Goal: Task Accomplishment & Management: Use online tool/utility

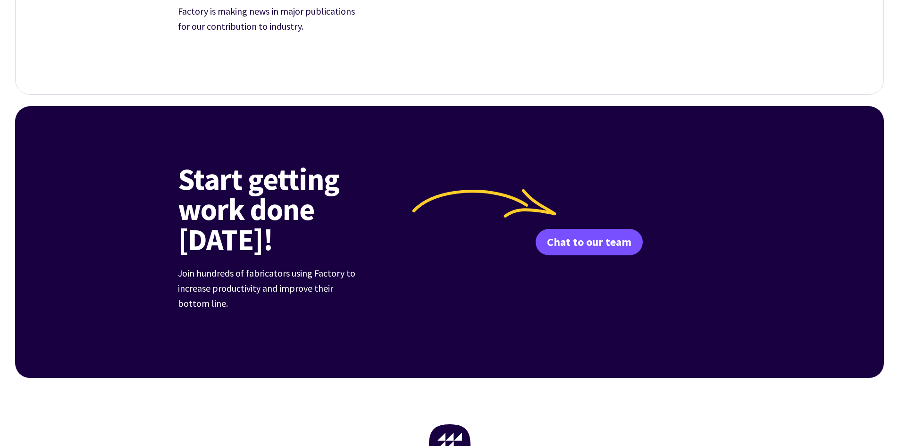
scroll to position [3433, 0]
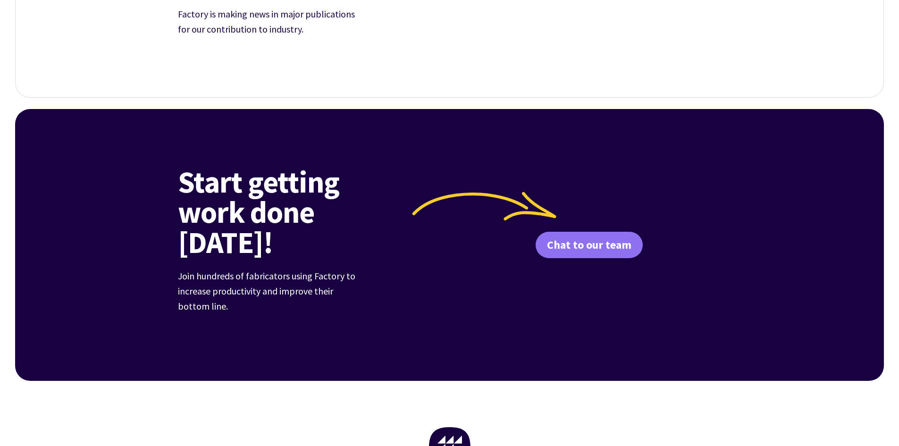
click at [592, 236] on link "Chat to our team" at bounding box center [588, 245] width 107 height 26
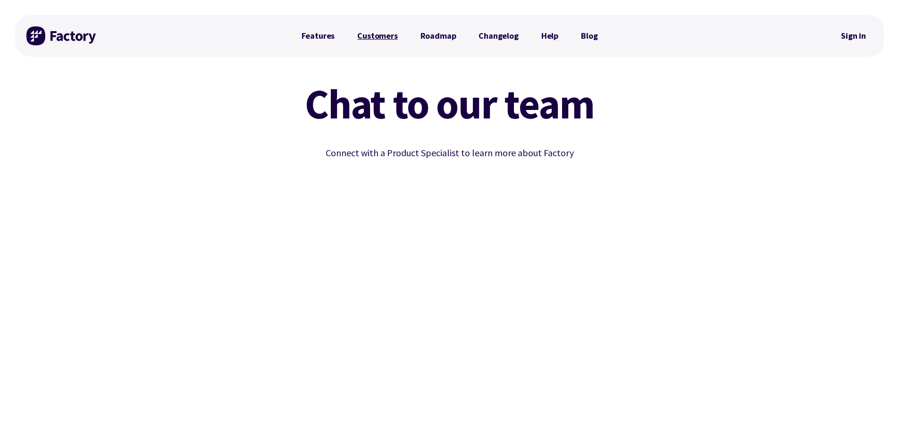
click at [391, 38] on link "Customers" at bounding box center [377, 35] width 63 height 19
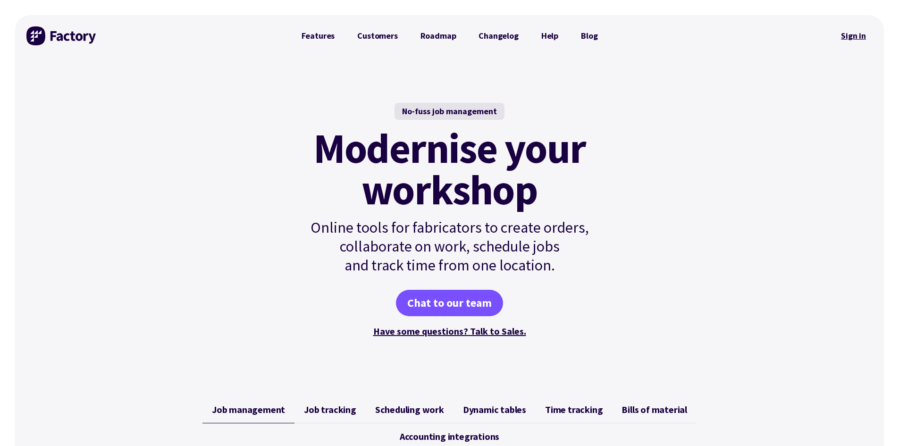
click at [853, 34] on link "Sign in" at bounding box center [853, 36] width 38 height 22
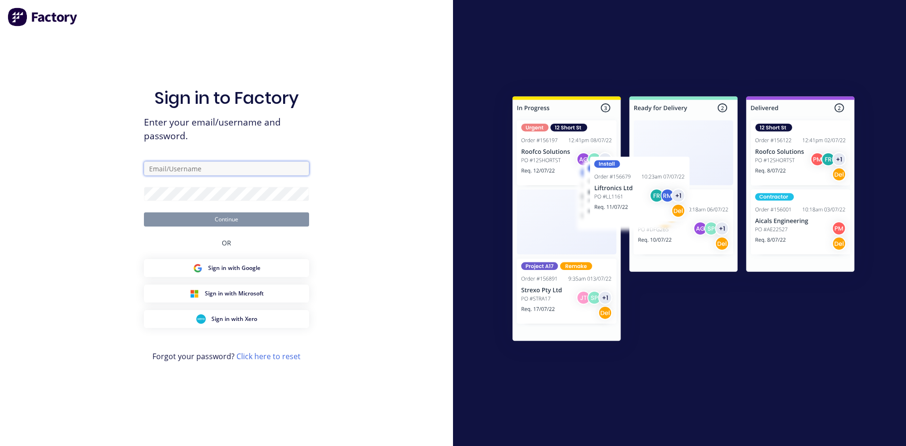
click at [228, 167] on input "text" at bounding box center [226, 168] width 165 height 14
click at [144, 212] on button "Continue" at bounding box center [226, 219] width 165 height 14
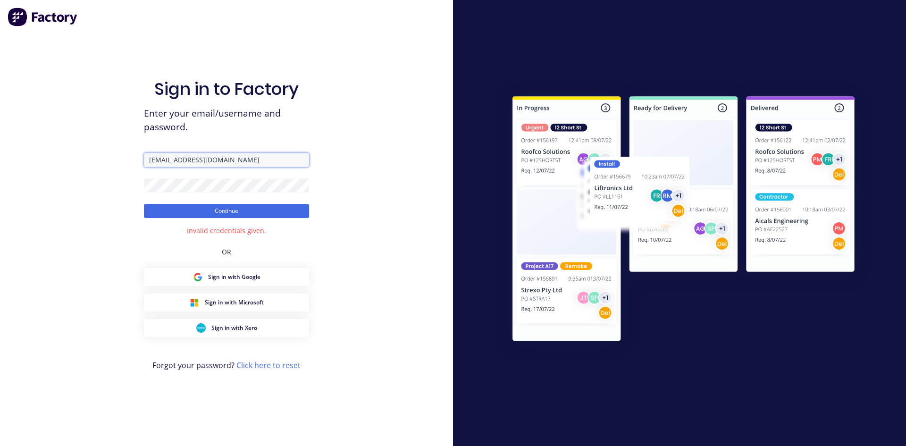
click at [164, 158] on input "admin@selectengineering.nz" at bounding box center [226, 160] width 165 height 14
click at [128, 182] on div "Sign in to Factory Enter your email/username and password. admin@selectengineer…" at bounding box center [226, 223] width 453 height 446
click at [144, 204] on button "Continue" at bounding box center [226, 211] width 165 height 14
click at [260, 165] on input "admin@selectengineering.nz" at bounding box center [226, 160] width 165 height 14
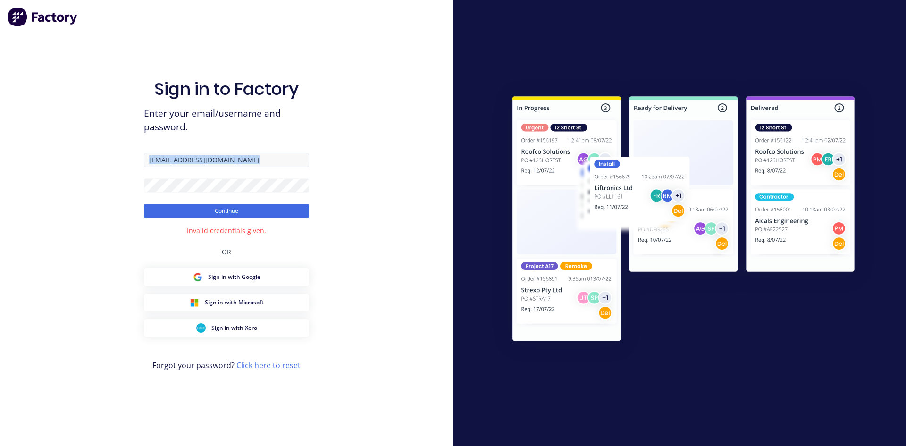
drag, startPoint x: 244, startPoint y: 169, endPoint x: 228, endPoint y: 166, distance: 16.7
click at [215, 171] on form "admin@selectengineering.nz Continue" at bounding box center [226, 185] width 165 height 65
drag, startPoint x: 250, startPoint y: 165, endPoint x: 125, endPoint y: 176, distance: 126.4
click at [125, 176] on div "Sign in to Factory Enter your email/username and password. admin@selectengineer…" at bounding box center [226, 223] width 453 height 446
type input "admin@selectengineering.nz"
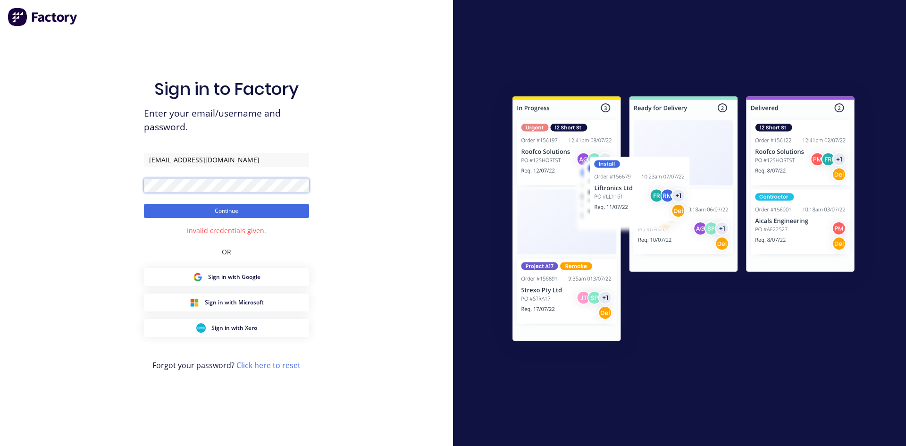
click at [144, 204] on button "Continue" at bounding box center [226, 211] width 165 height 14
click at [228, 279] on span "Sign in with Google" at bounding box center [234, 277] width 52 height 8
click at [117, 188] on div "Sign in to Factory Enter your email/username and password. admin@selectengineer…" at bounding box center [226, 223] width 453 height 446
click at [144, 204] on button "Continue" at bounding box center [226, 211] width 165 height 14
click at [259, 369] on link "Click here to reset" at bounding box center [268, 365] width 64 height 10
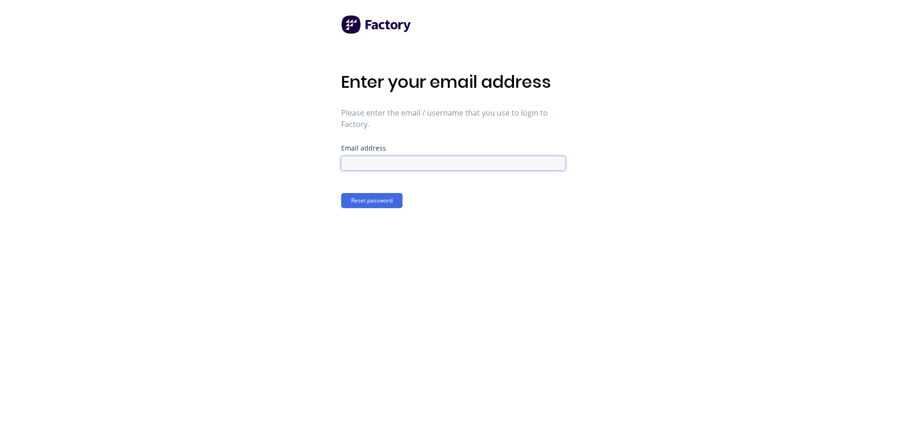
click at [376, 158] on input at bounding box center [453, 163] width 224 height 14
type input "[EMAIL_ADDRESS][DOMAIN_NAME]"
click at [372, 195] on button "Reset password" at bounding box center [371, 200] width 61 height 15
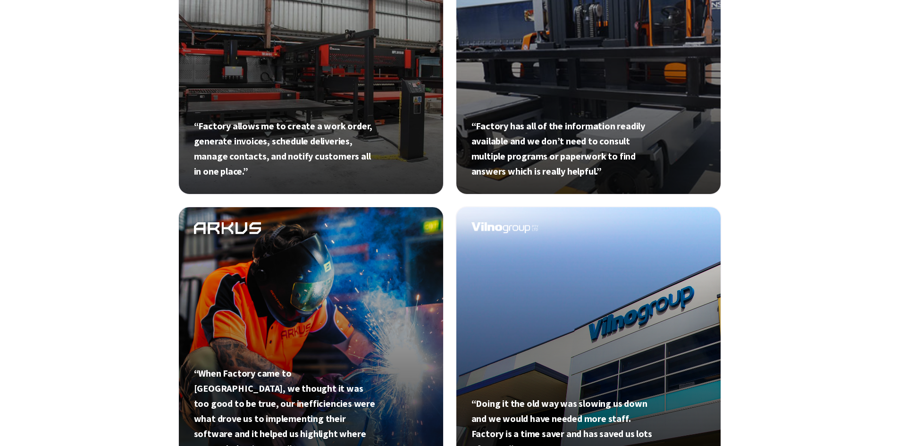
scroll to position [425, 0]
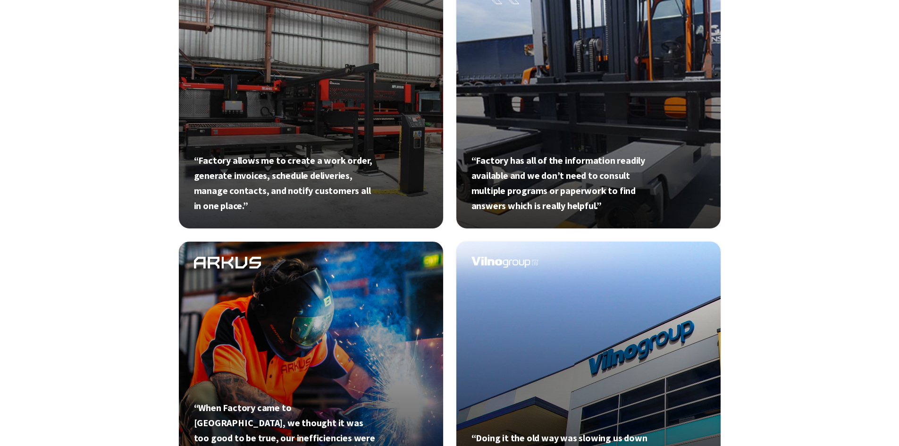
click at [287, 164] on link at bounding box center [311, 96] width 266 height 266
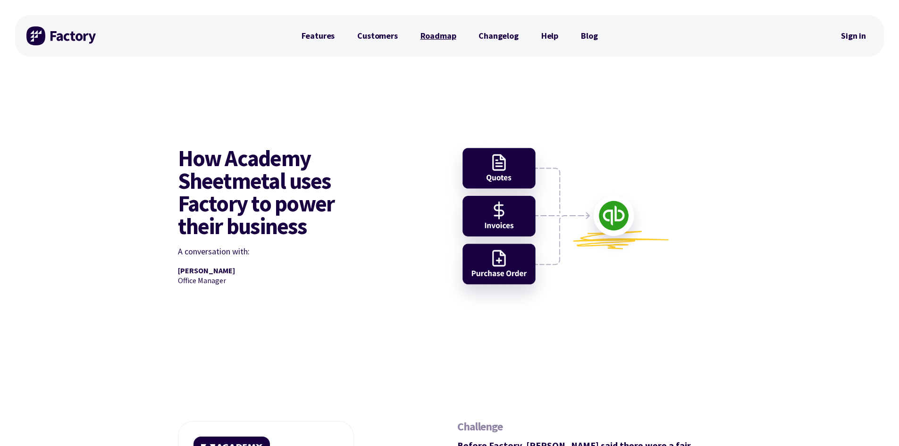
click at [433, 37] on link "Roadmap" at bounding box center [438, 35] width 58 height 19
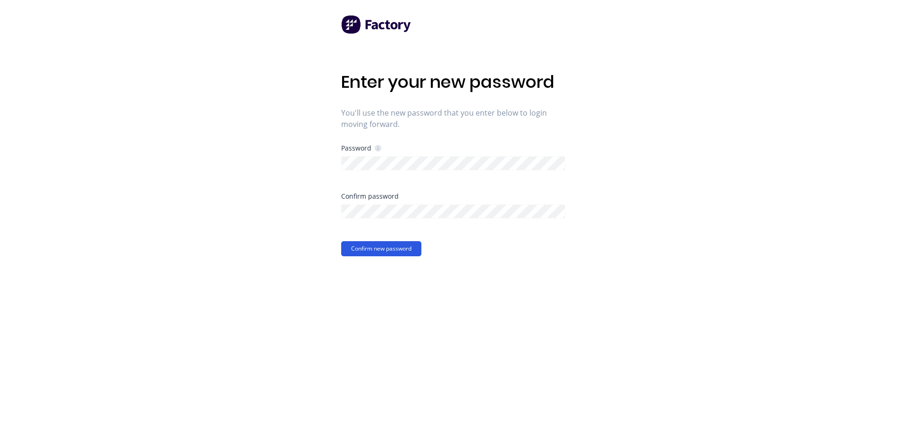
click at [388, 246] on button "Confirm new password" at bounding box center [381, 248] width 80 height 15
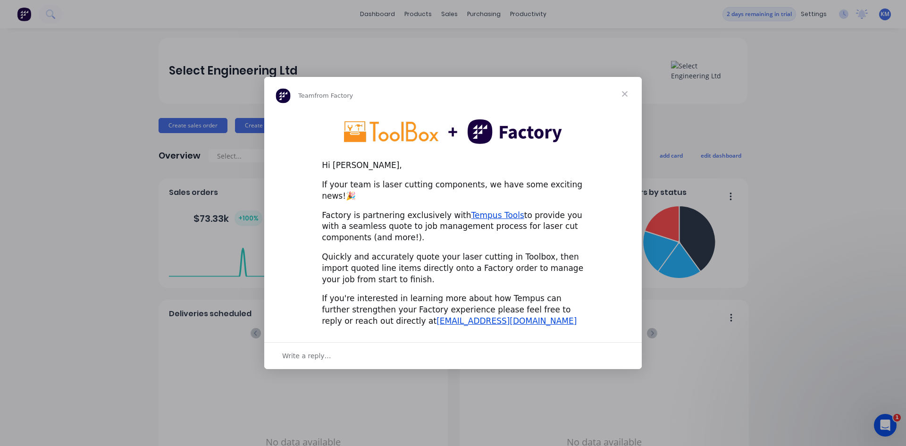
click at [625, 98] on span "Close" at bounding box center [625, 94] width 34 height 34
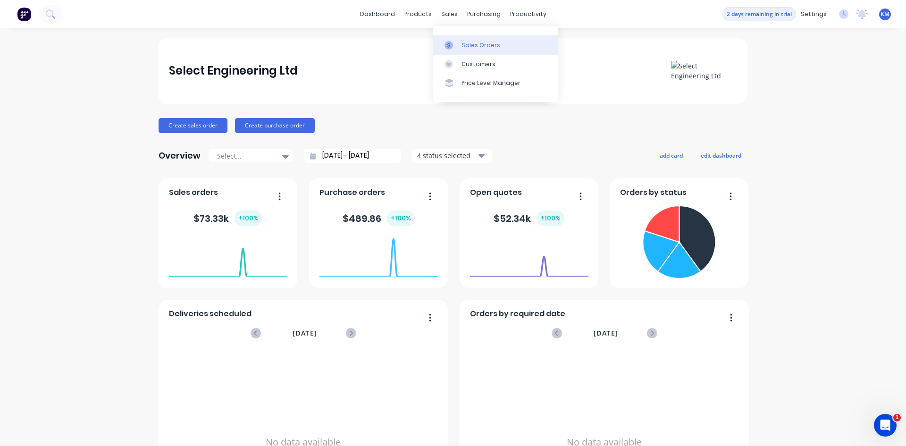
click at [460, 43] on link "Sales Orders" at bounding box center [495, 44] width 125 height 19
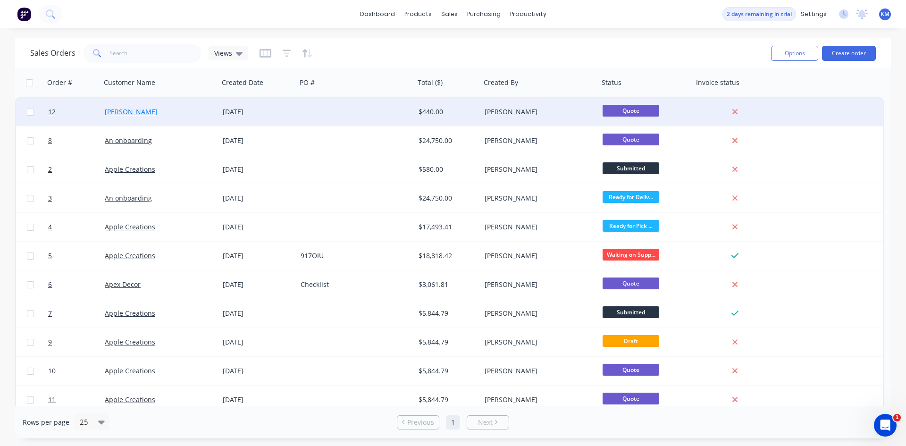
click at [134, 113] on link "melanie craig" at bounding box center [131, 111] width 53 height 9
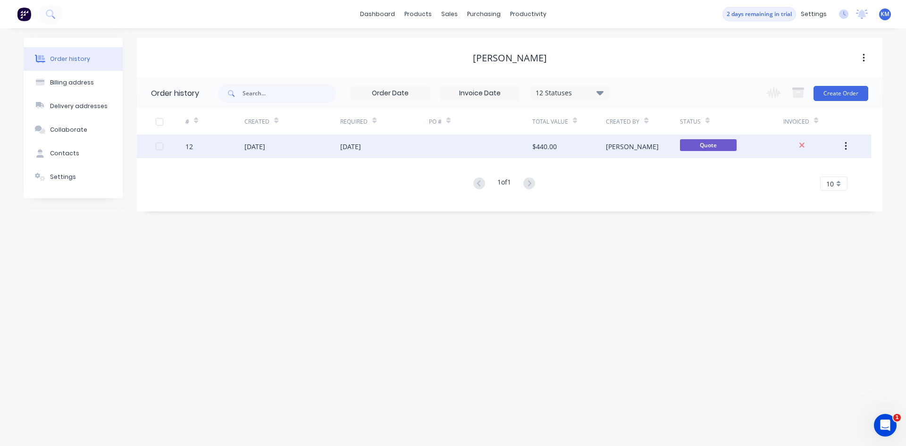
click at [159, 145] on div at bounding box center [159, 146] width 19 height 19
click at [157, 145] on div at bounding box center [159, 146] width 19 height 19
click at [709, 140] on span "Quote" at bounding box center [708, 145] width 57 height 12
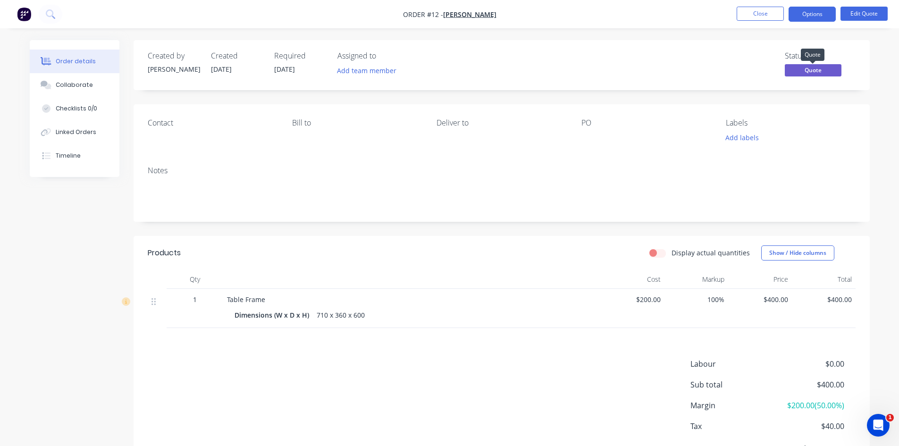
click at [821, 67] on span "Quote" at bounding box center [812, 70] width 57 height 12
click at [822, 18] on button "Options" at bounding box center [811, 14] width 47 height 15
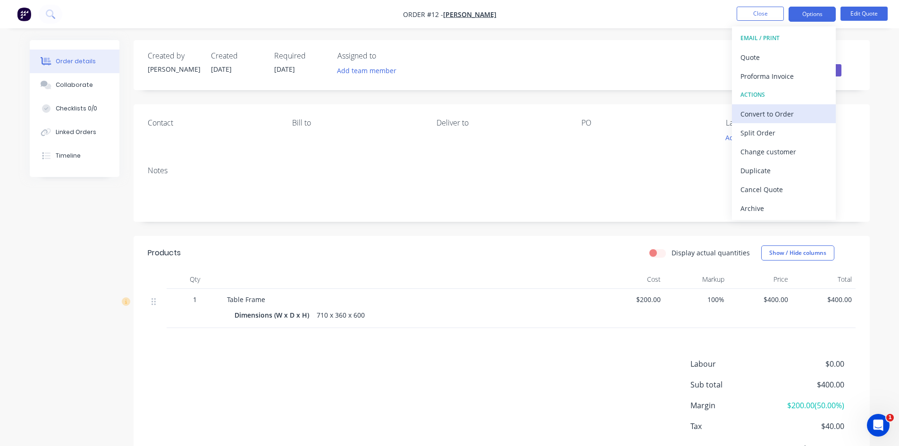
click at [784, 121] on button "Convert to Order" at bounding box center [784, 113] width 104 height 19
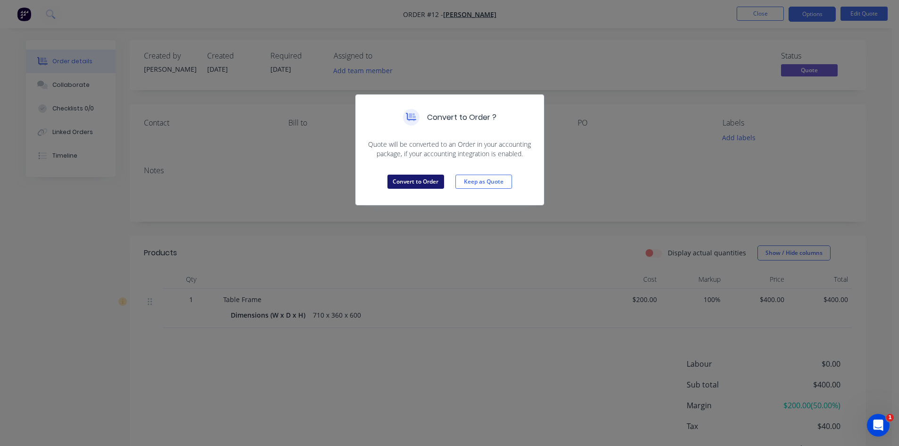
click at [411, 183] on button "Convert to Order" at bounding box center [415, 182] width 57 height 14
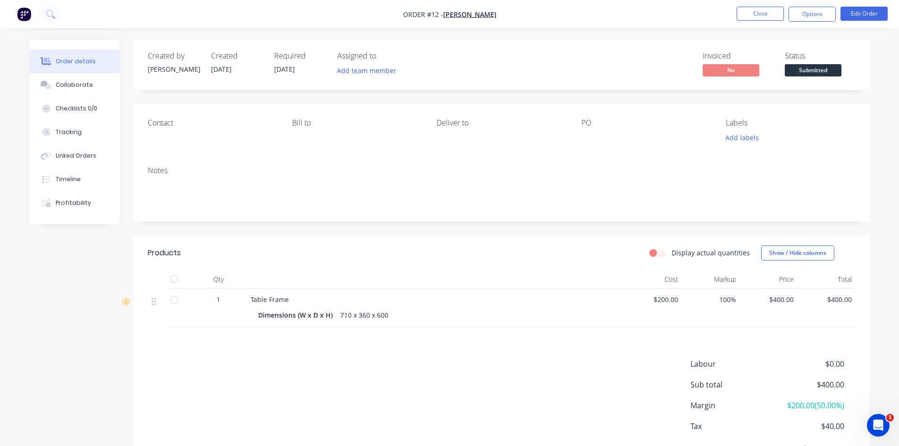
click at [803, 23] on nav "Order #12 - melanie craig Close Options Edit Order" at bounding box center [449, 14] width 899 height 28
click at [806, 12] on button "Options" at bounding box center [811, 14] width 47 height 15
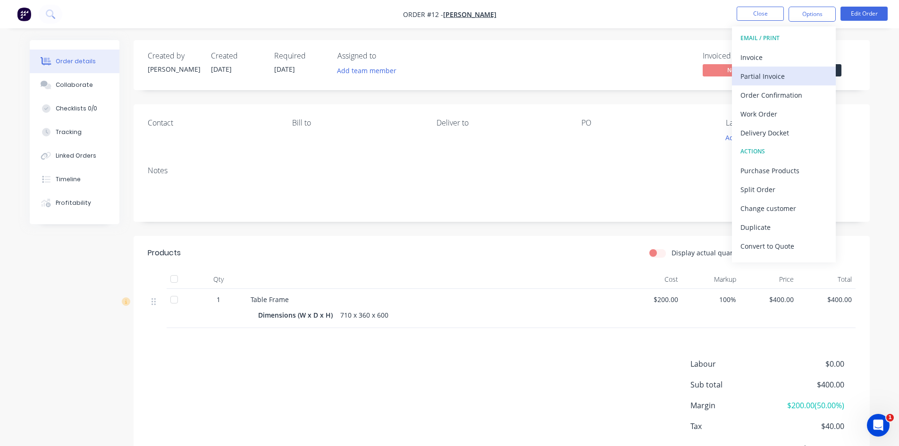
click at [763, 74] on div "Partial Invoice" at bounding box center [783, 76] width 87 height 14
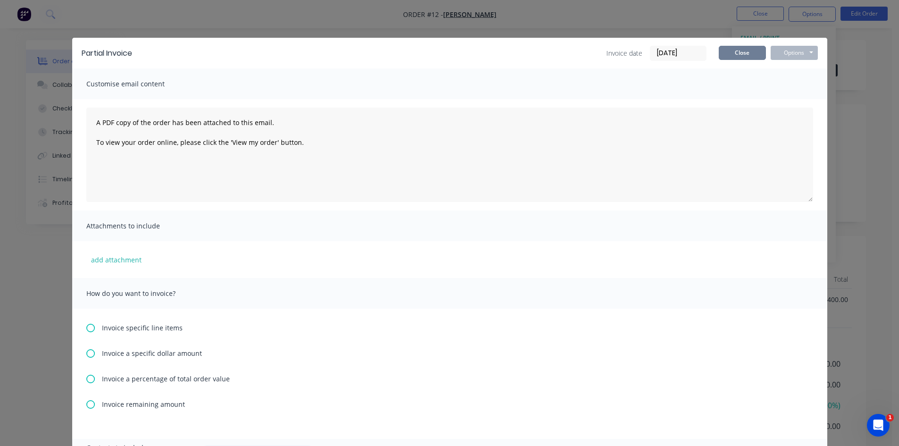
click at [729, 55] on button "Close" at bounding box center [741, 53] width 47 height 14
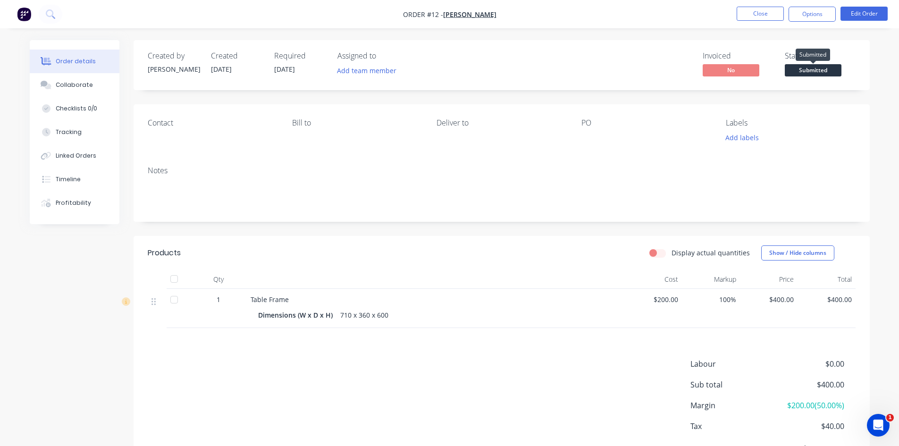
click at [799, 70] on span "Submitted" at bounding box center [812, 70] width 57 height 12
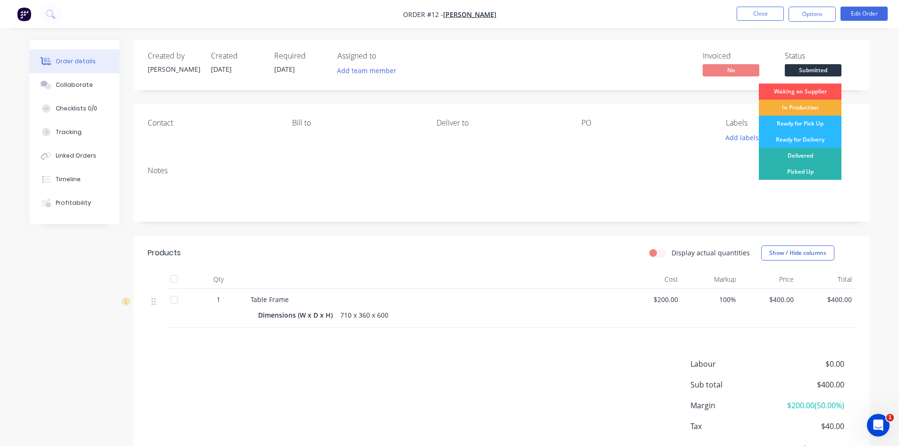
click at [545, 74] on div "Invoiced No Status Submitted Waiting on Supplier In Production Ready for Pick U…" at bounding box center [644, 64] width 424 height 27
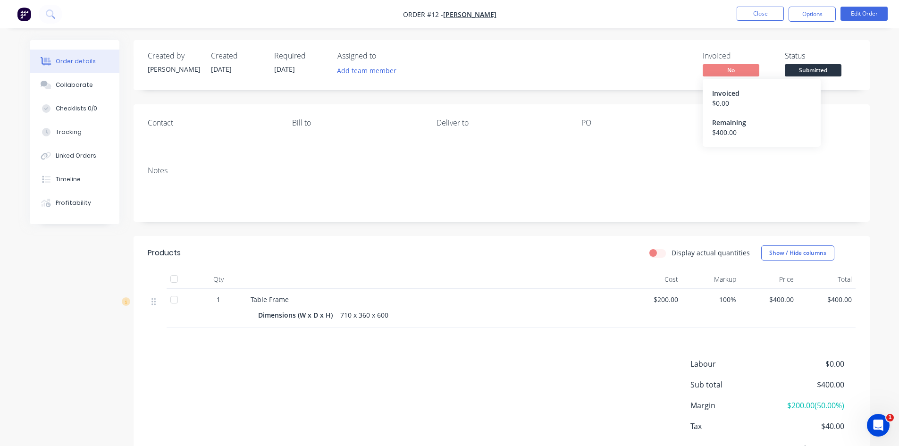
click at [714, 68] on span "No" at bounding box center [730, 70] width 57 height 12
click at [816, 9] on button "Options" at bounding box center [811, 14] width 47 height 15
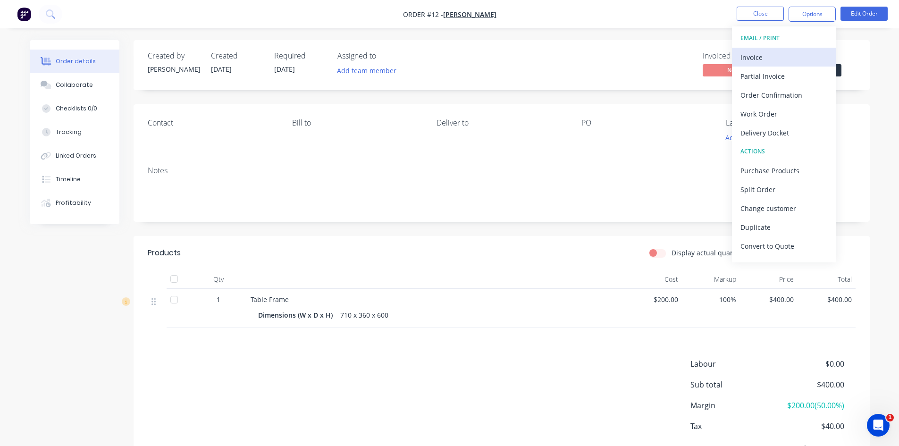
click at [770, 61] on div "Invoice" at bounding box center [783, 57] width 87 height 14
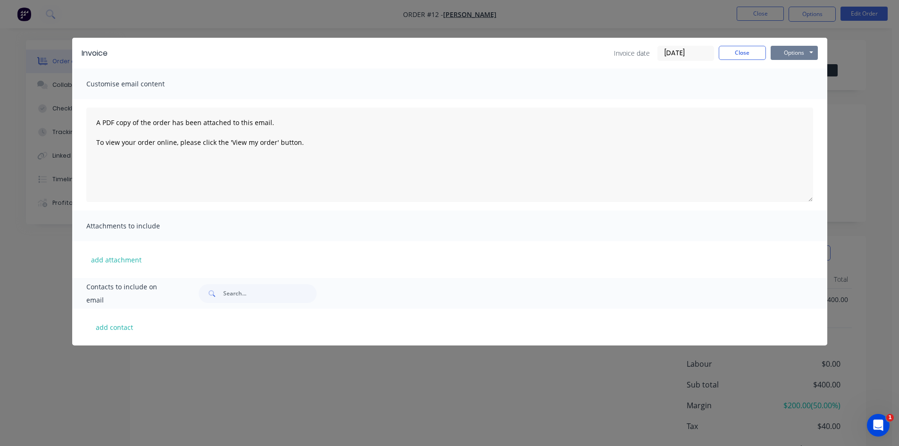
click at [789, 51] on button "Options" at bounding box center [793, 53] width 47 height 14
click at [792, 71] on button "Preview" at bounding box center [800, 70] width 60 height 16
click at [809, 53] on button "Options" at bounding box center [793, 53] width 47 height 14
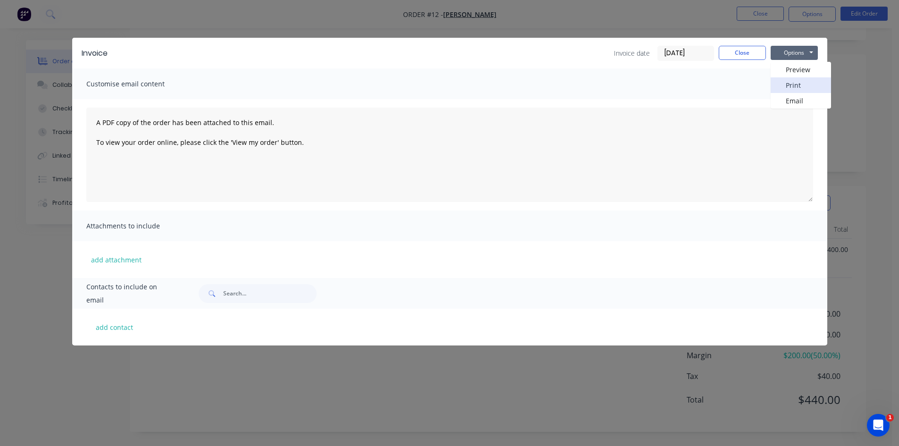
click at [795, 88] on button "Print" at bounding box center [800, 85] width 60 height 16
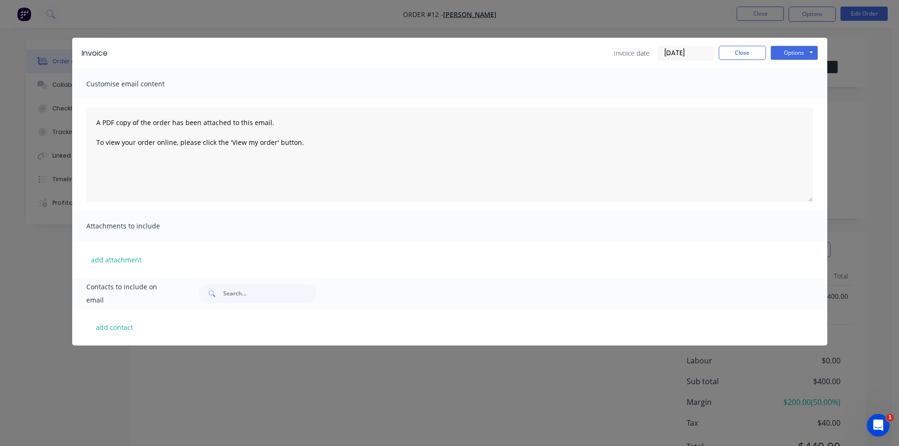
scroll to position [0, 0]
click at [859, 46] on div "Invoice Invoice date 08/09/25 Close Options Preview Print Email Customise email…" at bounding box center [449, 223] width 899 height 446
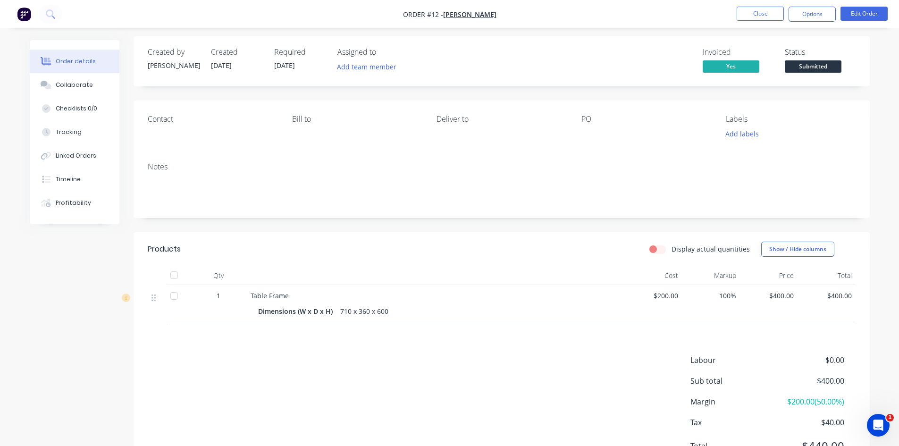
scroll to position [3, 0]
click at [671, 251] on label "Display actual quantities" at bounding box center [710, 250] width 78 height 10
click at [657, 251] on input "Display actual quantities" at bounding box center [653, 249] width 8 height 9
checkbox input "true"
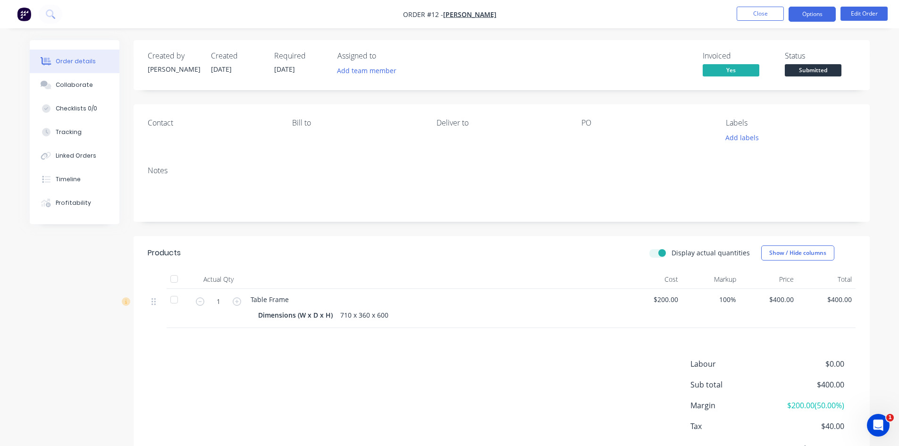
click at [812, 11] on button "Options" at bounding box center [811, 14] width 47 height 15
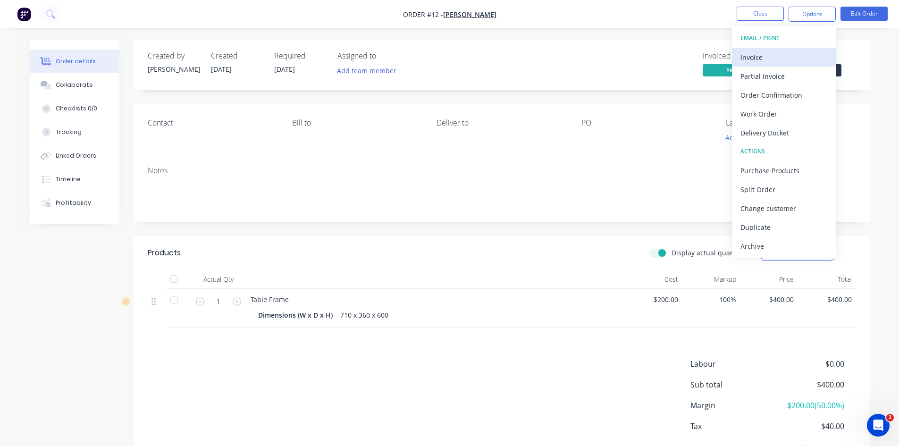
click at [793, 59] on div "Invoice" at bounding box center [783, 57] width 87 height 14
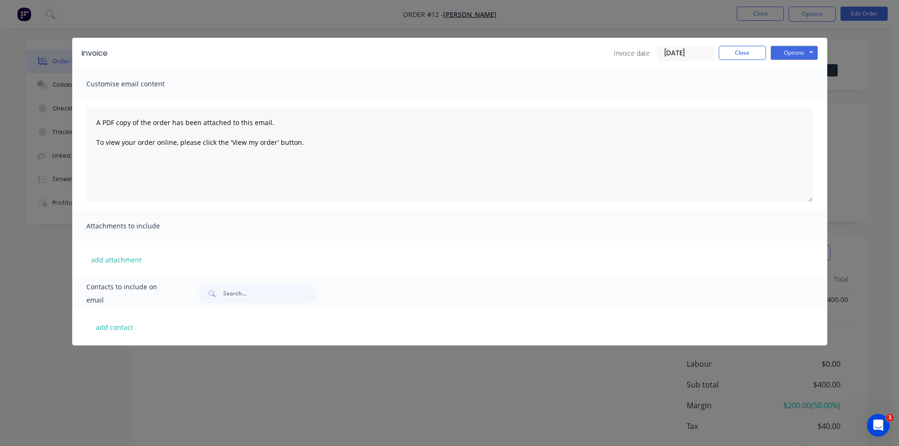
click at [204, 74] on div "Customise email content" at bounding box center [449, 83] width 755 height 31
click at [172, 86] on span "Customise email content" at bounding box center [138, 83] width 104 height 13
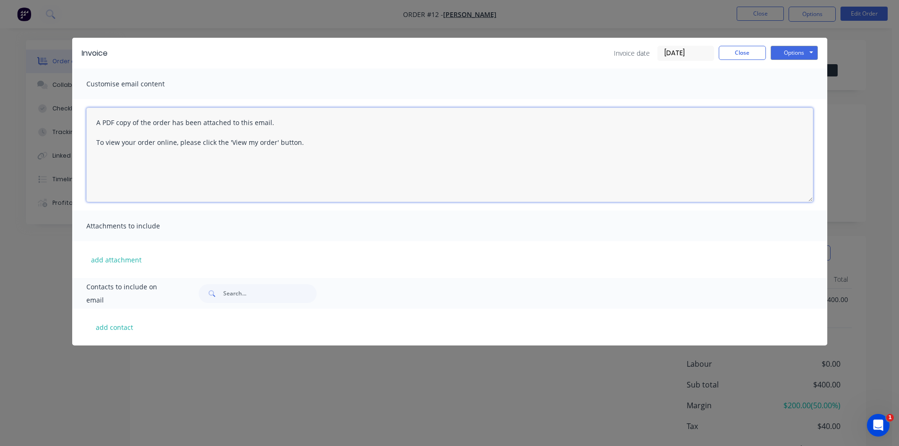
click at [222, 172] on textarea "A PDF copy of the order has been attached to this email. To view your order onl…" at bounding box center [449, 155] width 726 height 94
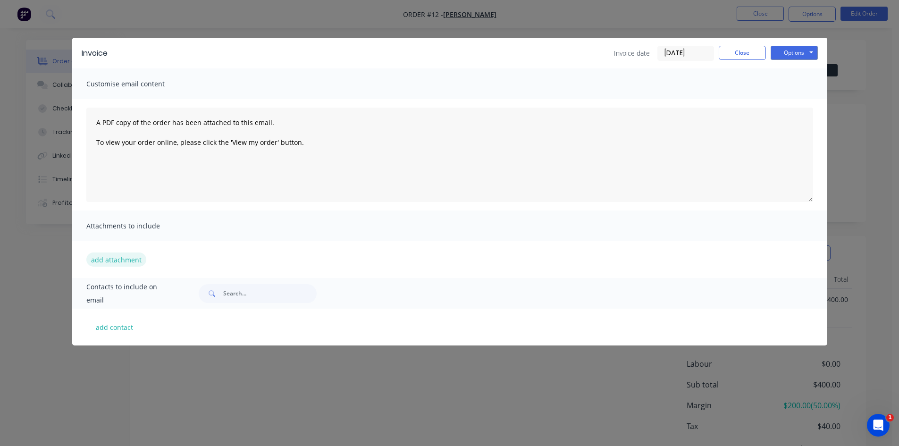
click at [119, 260] on button "add attachment" at bounding box center [116, 259] width 60 height 14
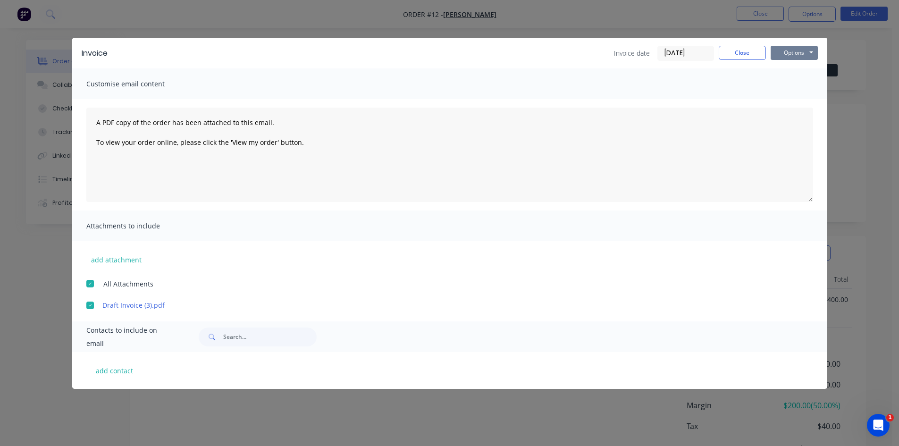
click at [805, 54] on button "Options" at bounding box center [793, 53] width 47 height 14
drag, startPoint x: 804, startPoint y: 98, endPoint x: 778, endPoint y: 108, distance: 27.5
click at [803, 98] on button "Email" at bounding box center [800, 101] width 60 height 16
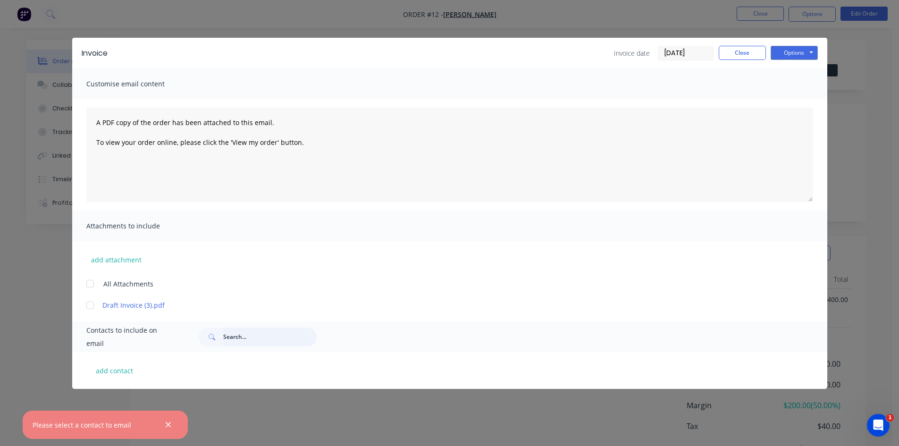
click at [239, 341] on input "text" at bounding box center [269, 336] width 93 height 19
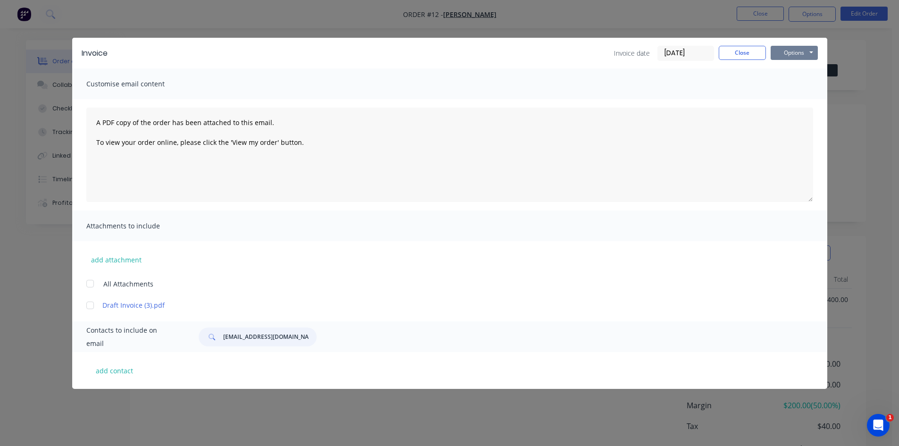
type input "info@selectengineering.nz"
click at [789, 51] on button "Options" at bounding box center [793, 53] width 47 height 14
click at [796, 99] on button "Email" at bounding box center [800, 101] width 60 height 16
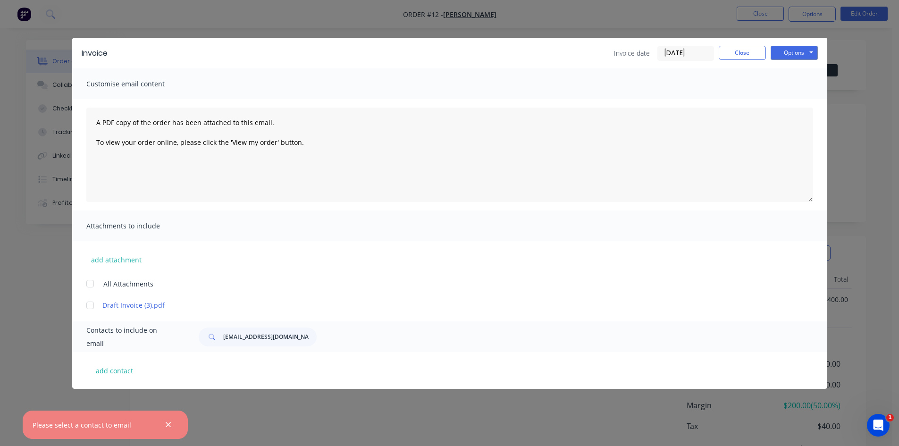
click at [90, 307] on div at bounding box center [90, 305] width 19 height 19
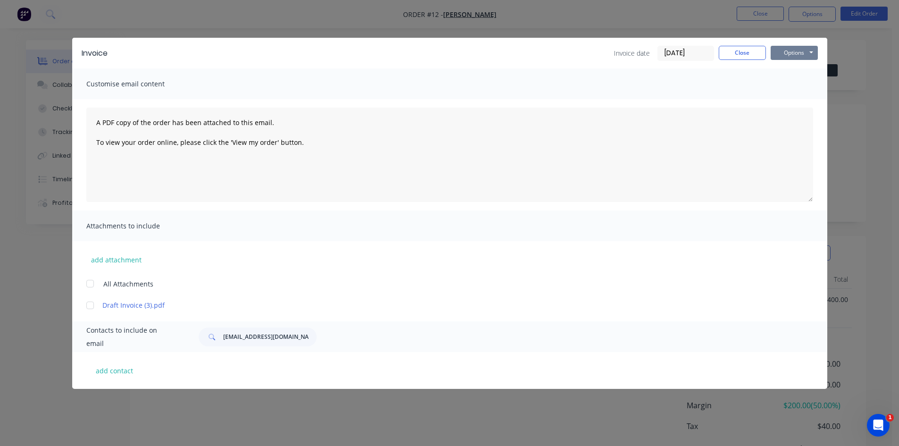
click at [804, 58] on button "Options" at bounding box center [793, 53] width 47 height 14
click at [794, 101] on button "Email" at bounding box center [800, 101] width 60 height 16
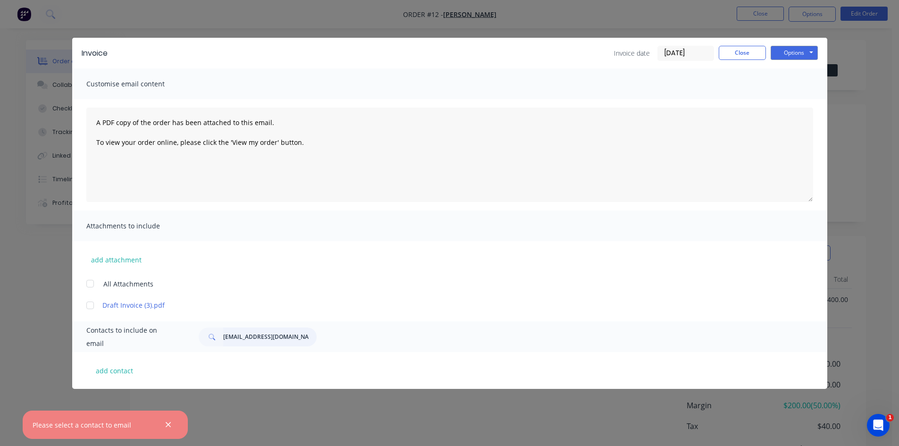
click at [242, 330] on input "info@selectengineering.nz" at bounding box center [269, 336] width 93 height 19
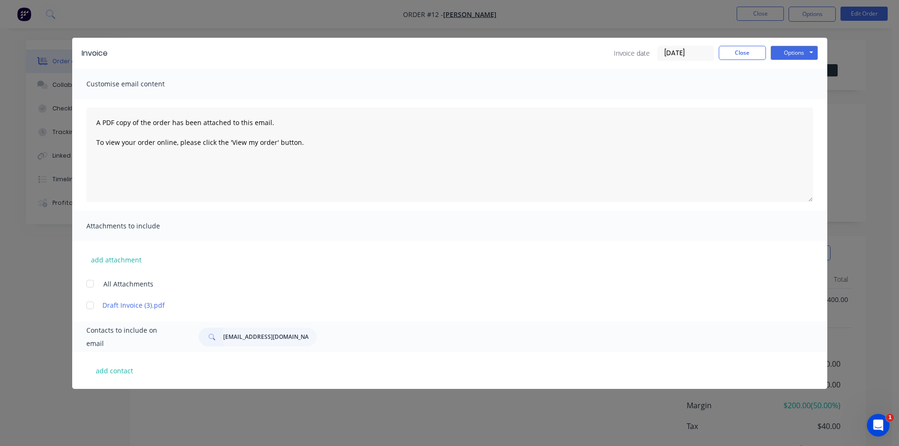
click at [877, 179] on div "Invoice Invoice date 08/09/25 Close Options Preview Print Email Customise email…" at bounding box center [449, 223] width 899 height 446
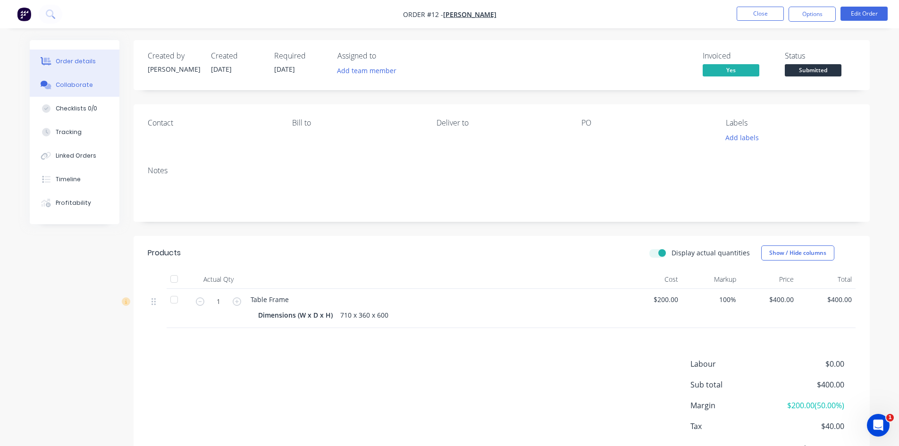
click at [70, 85] on div "Collaborate" at bounding box center [74, 85] width 37 height 8
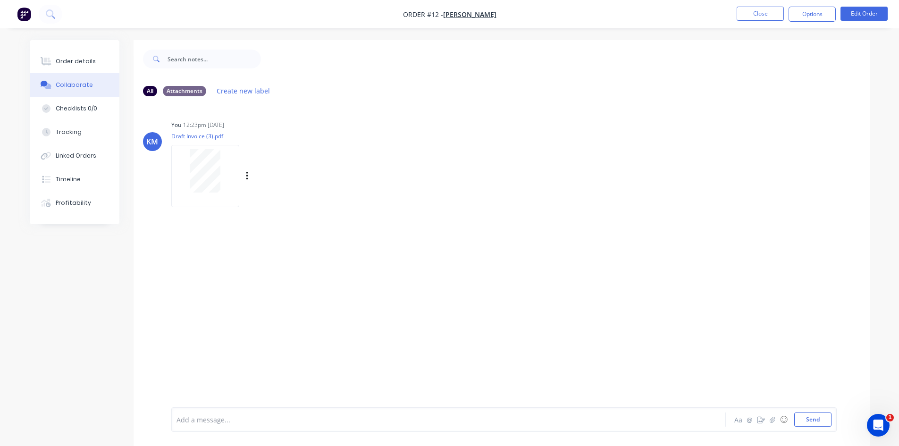
click at [249, 173] on div "Labels Download Delete" at bounding box center [296, 176] width 106 height 14
click at [247, 176] on icon "button" at bounding box center [247, 176] width 2 height 8
click at [263, 217] on button "Delete" at bounding box center [309, 222] width 106 height 21
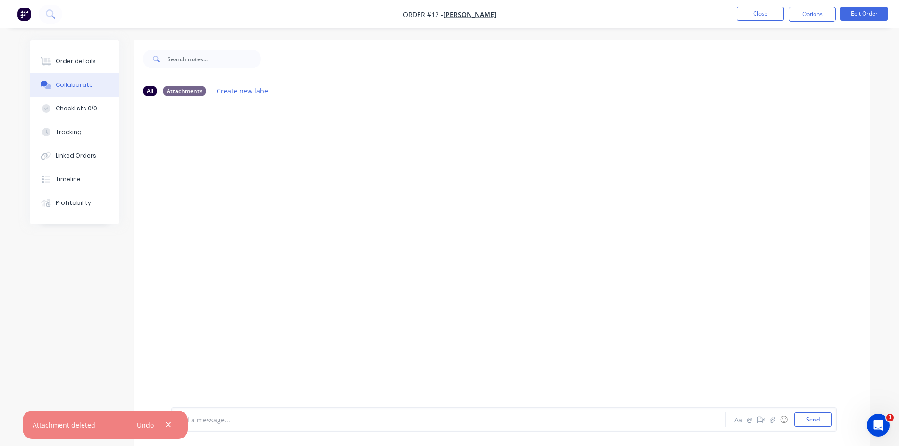
click at [64, 89] on button "Collaborate" at bounding box center [75, 85] width 90 height 24
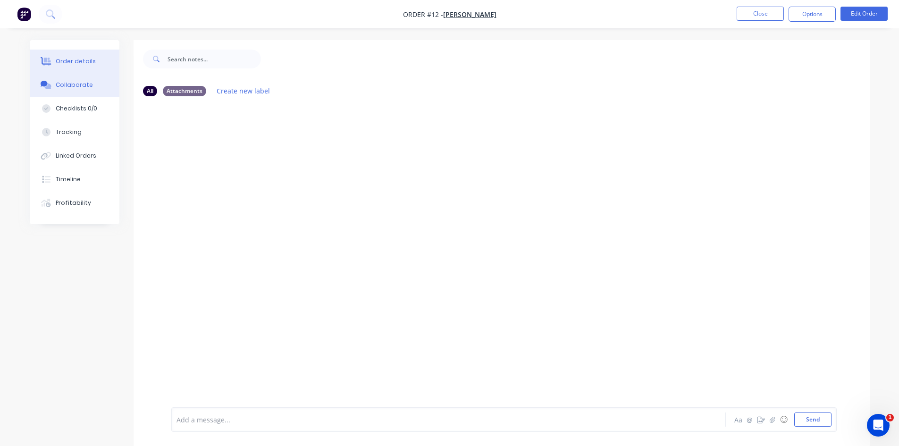
click at [70, 61] on div "Order details" at bounding box center [76, 61] width 40 height 8
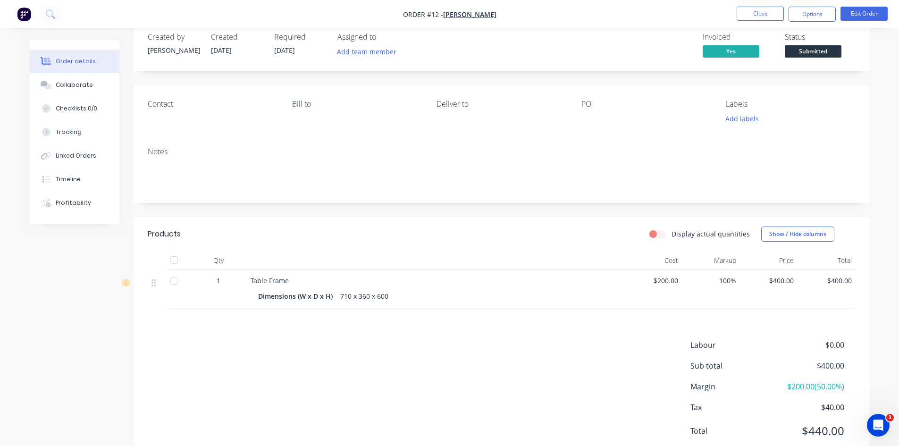
scroll to position [50, 0]
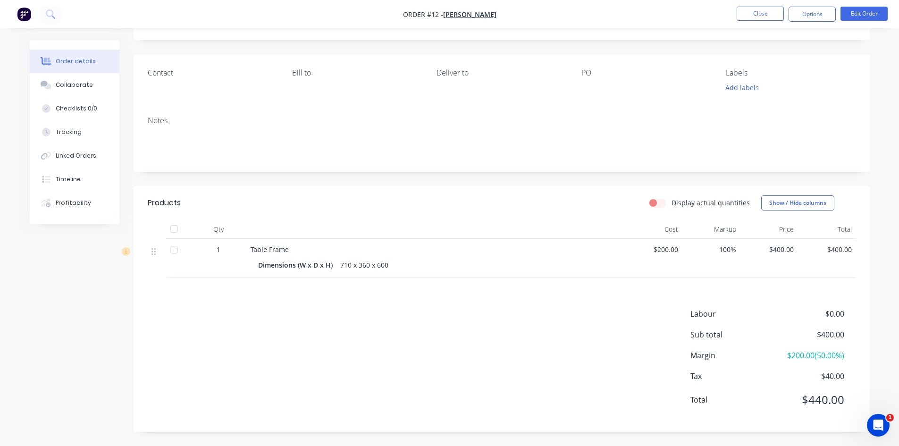
click at [171, 247] on div at bounding box center [174, 249] width 19 height 19
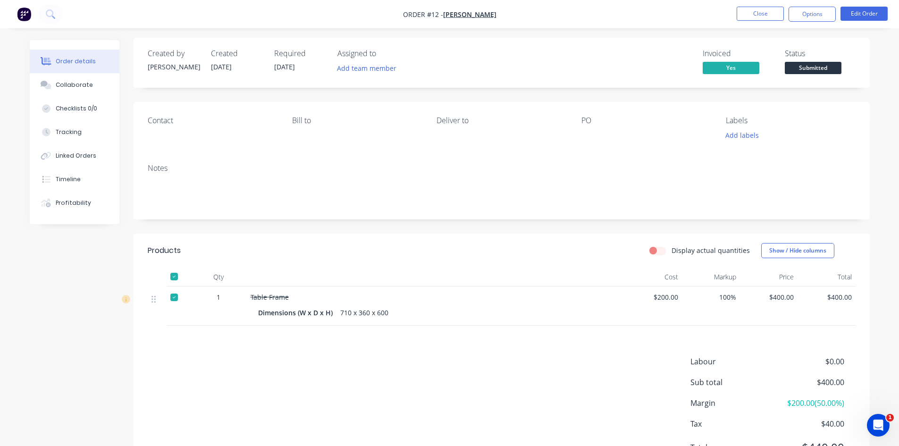
scroll to position [0, 0]
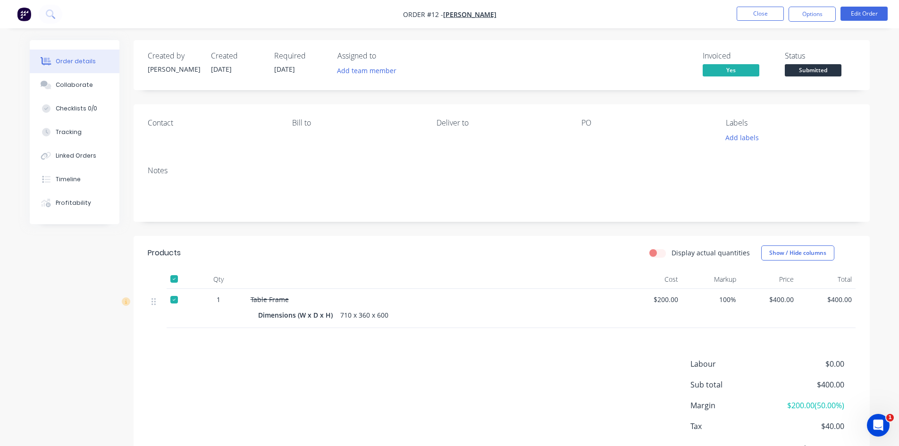
click at [179, 299] on div at bounding box center [174, 299] width 19 height 19
click at [175, 274] on div at bounding box center [174, 278] width 19 height 19
click at [671, 253] on label "Display actual quantities" at bounding box center [710, 253] width 78 height 10
click at [657, 253] on input "Display actual quantities" at bounding box center [653, 252] width 8 height 9
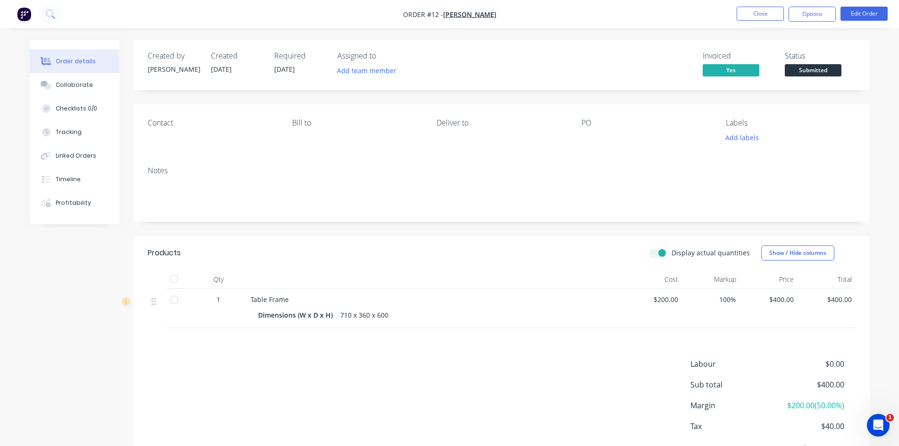
checkbox input "true"
click at [725, 96] on div "Invoiced" at bounding box center [761, 93] width 99 height 10
click at [857, 13] on button "Edit Order" at bounding box center [863, 14] width 47 height 14
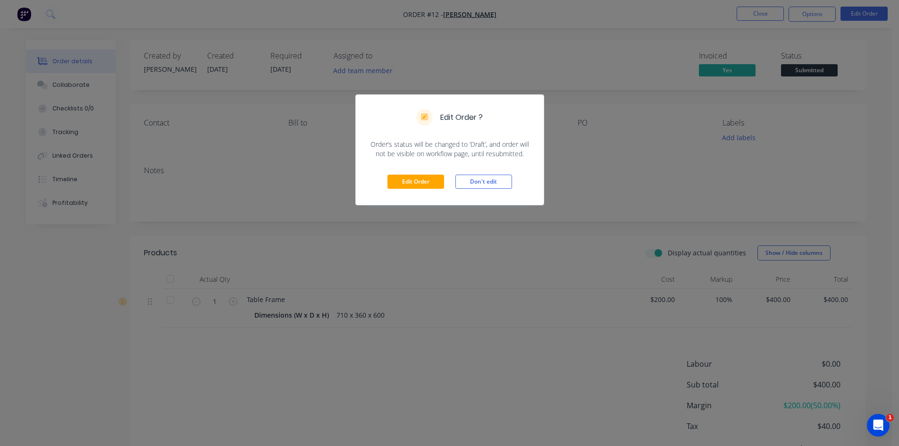
click at [597, 55] on div "Edit Order ? Order’s status will be changed to ‘Draft’, and order will not be v…" at bounding box center [449, 223] width 899 height 446
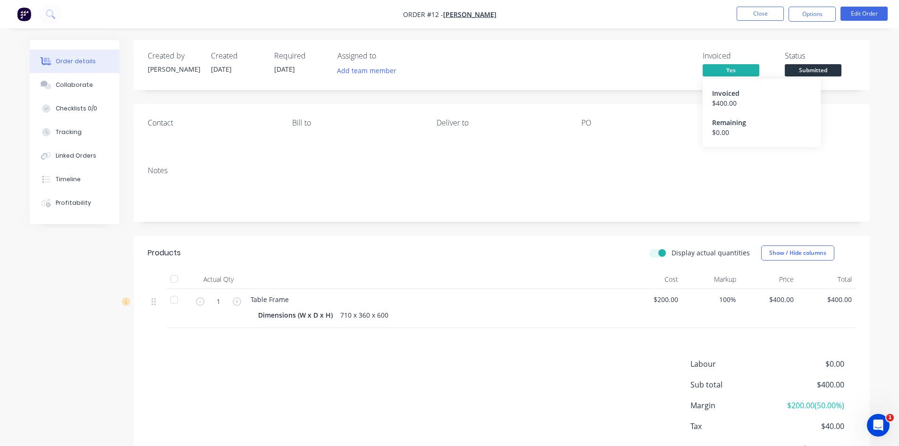
click at [728, 69] on span "Yes" at bounding box center [730, 70] width 57 height 12
click at [823, 16] on button "Options" at bounding box center [811, 14] width 47 height 15
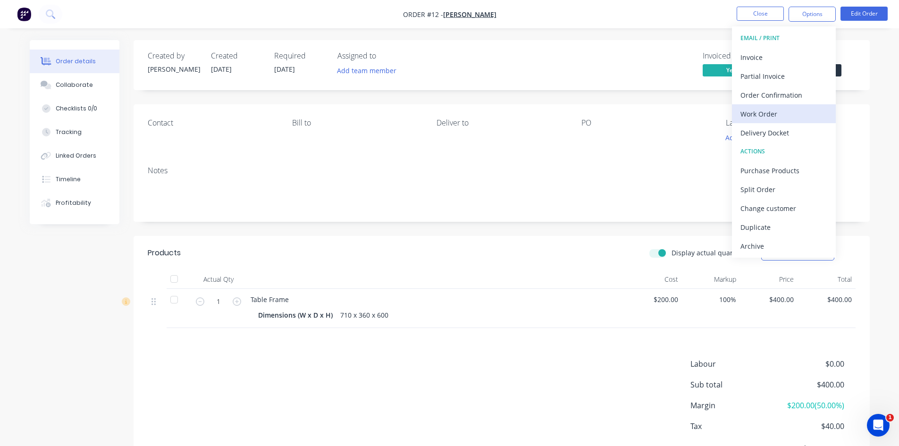
click at [759, 111] on div "Work Order" at bounding box center [783, 114] width 87 height 14
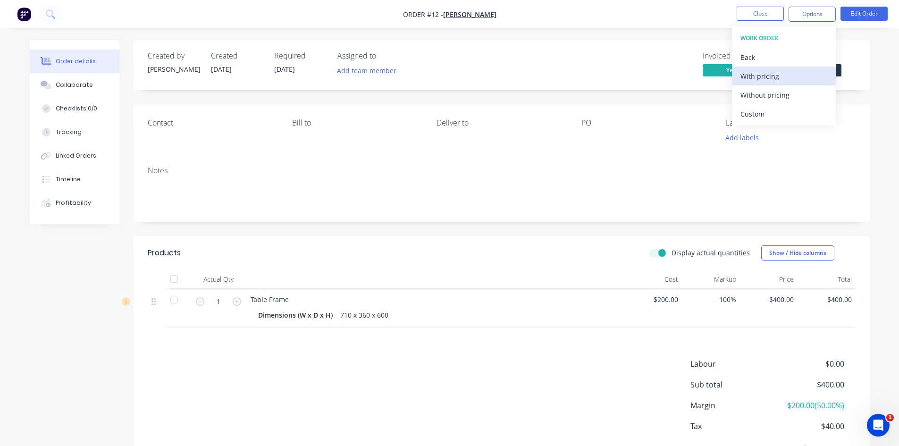
click at [753, 75] on div "With pricing" at bounding box center [783, 76] width 87 height 14
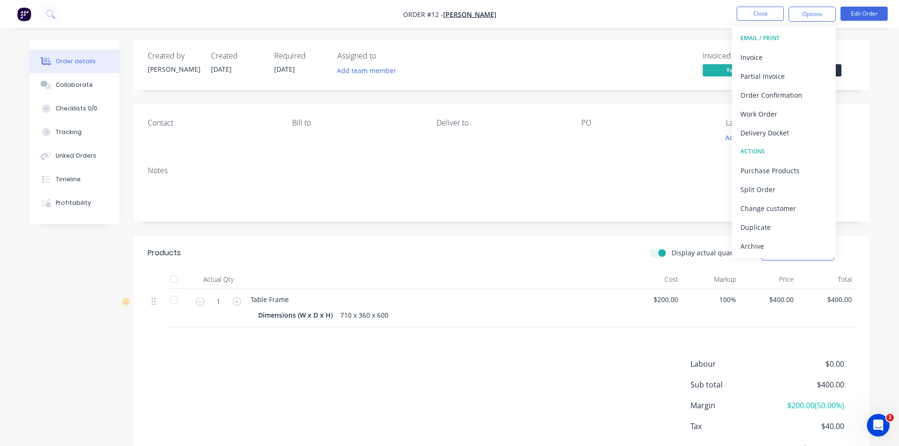
click at [764, 37] on div "EMAIL / PRINT" at bounding box center [783, 38] width 87 height 12
click at [754, 56] on div "Invoice" at bounding box center [783, 57] width 87 height 14
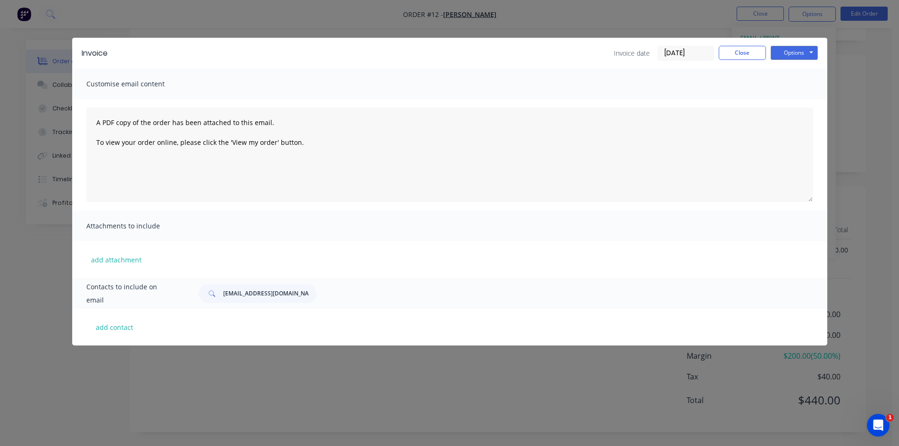
scroll to position [50, 0]
click at [794, 56] on button "Options" at bounding box center [793, 53] width 47 height 14
click at [793, 87] on button "Print" at bounding box center [800, 85] width 60 height 16
click at [733, 51] on button "Close" at bounding box center [741, 53] width 47 height 14
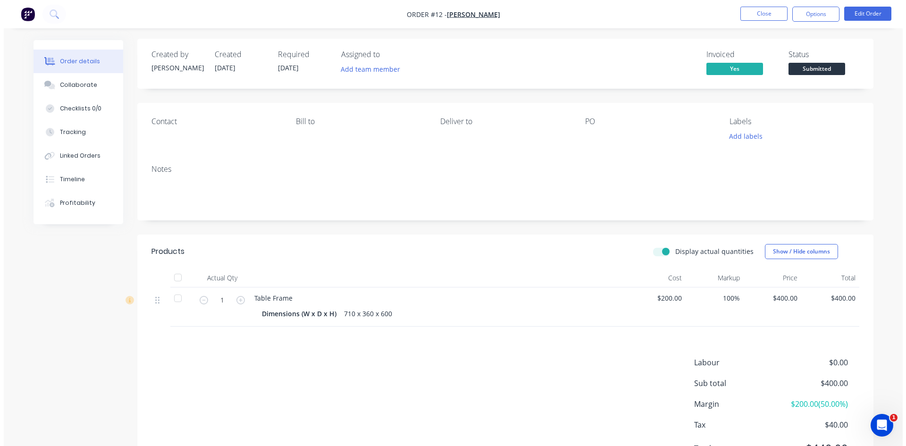
scroll to position [0, 0]
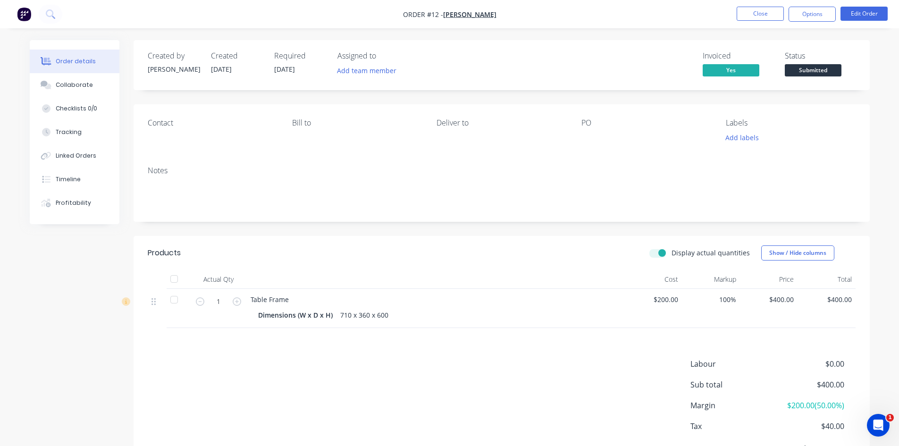
click at [26, 14] on img "button" at bounding box center [24, 14] width 14 height 14
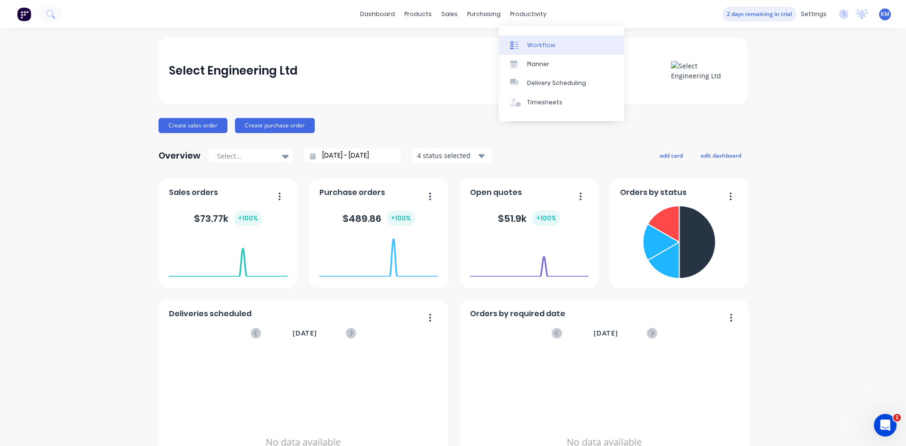
click at [533, 44] on div "Workflow" at bounding box center [541, 45] width 28 height 8
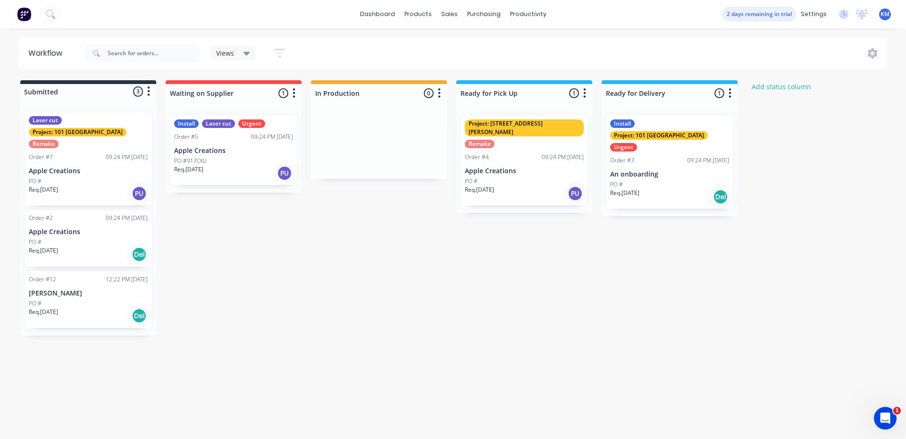
click at [57, 299] on div "PO #" at bounding box center [88, 303] width 119 height 8
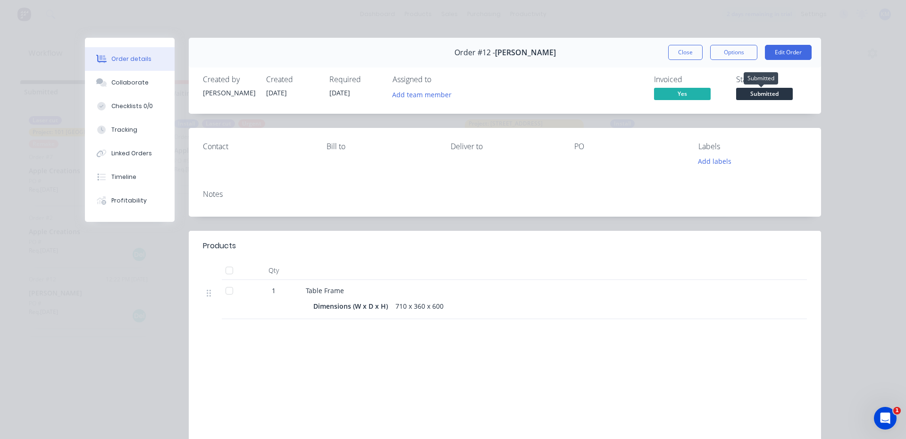
click at [769, 92] on span "Submitted" at bounding box center [764, 94] width 57 height 12
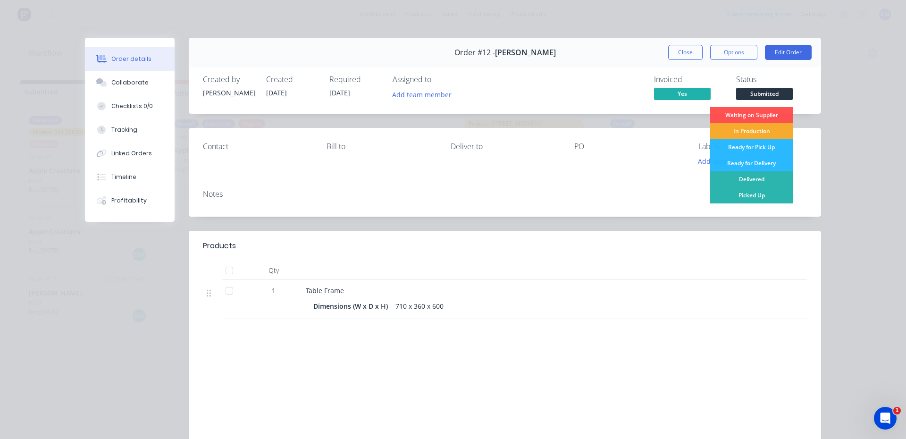
click at [758, 132] on div "In Production" at bounding box center [751, 131] width 83 height 16
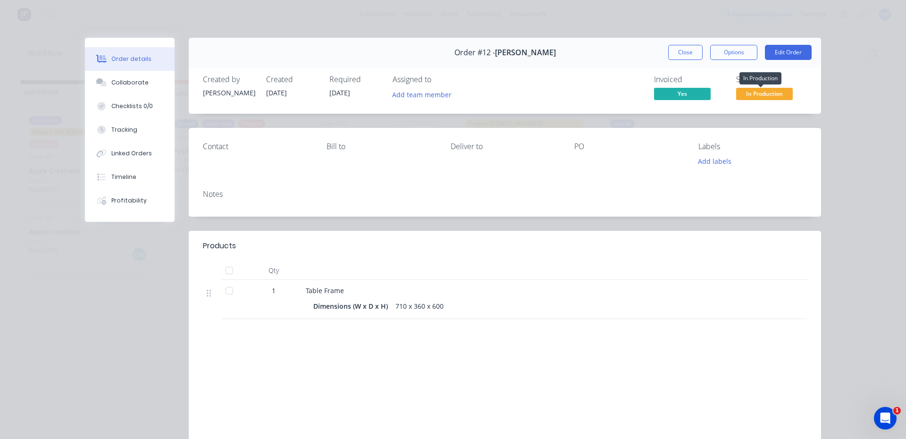
click at [750, 91] on span "In Production" at bounding box center [764, 94] width 57 height 12
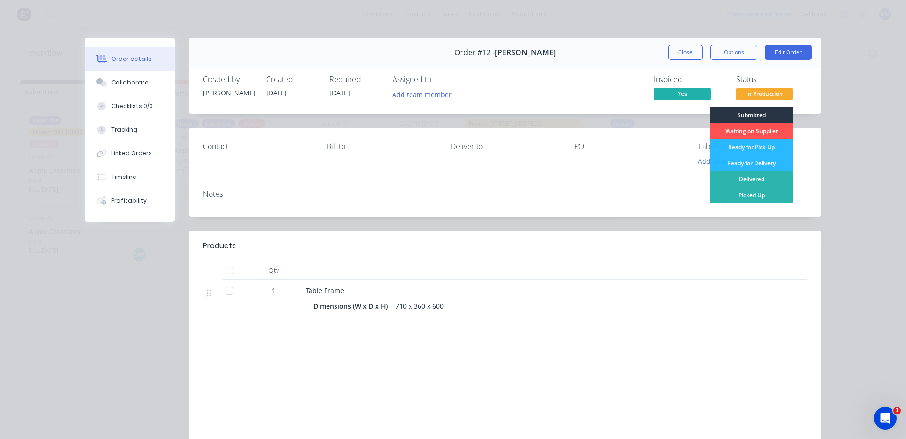
click at [744, 112] on div "Submitted" at bounding box center [751, 115] width 83 height 16
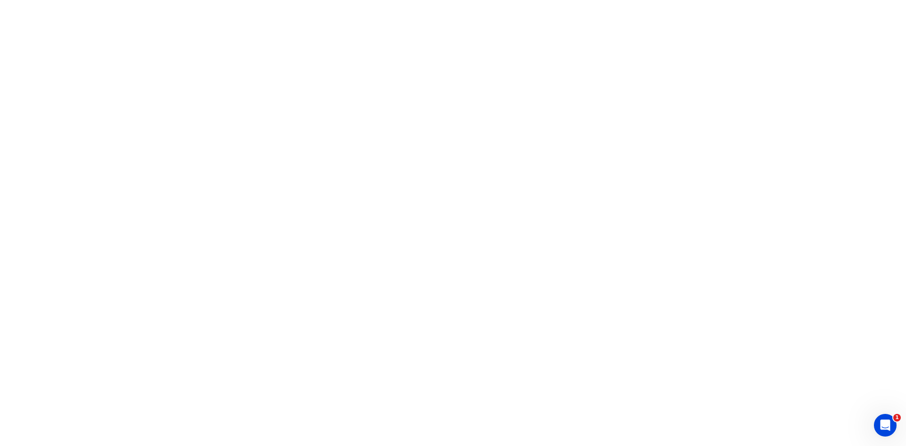
click at [557, 0] on html "1" at bounding box center [453, 0] width 906 height 0
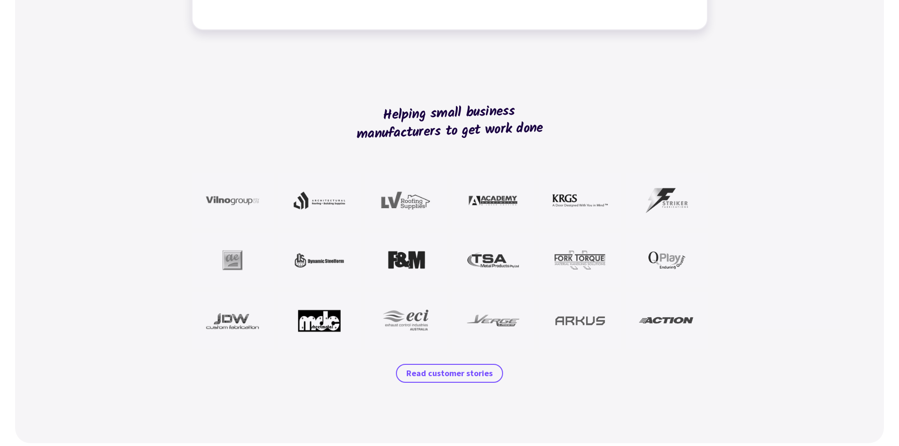
scroll to position [755, 0]
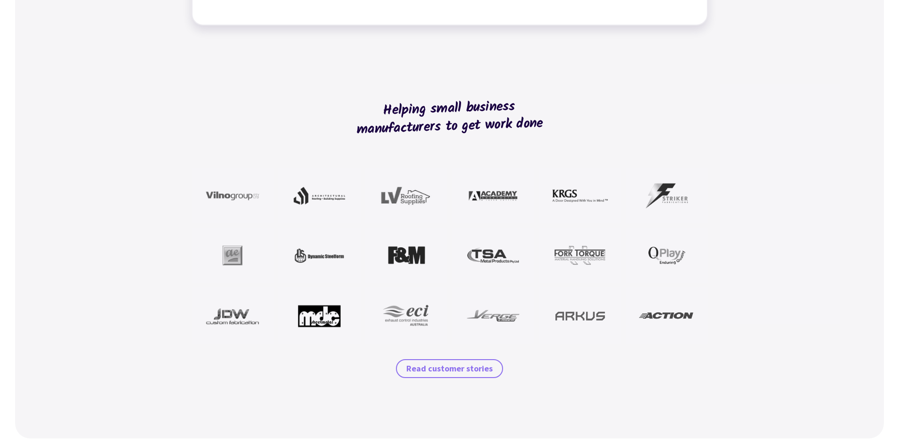
click at [460, 366] on span "Read customer stories" at bounding box center [449, 368] width 86 height 11
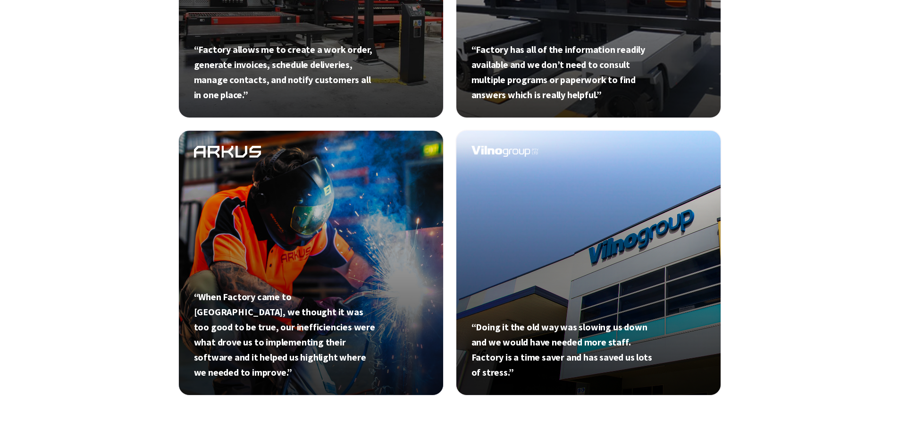
scroll to position [544, 0]
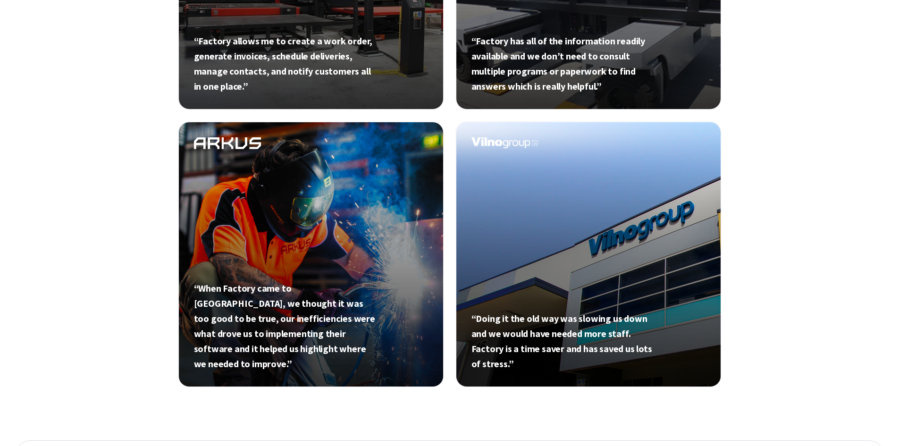
click at [309, 326] on link at bounding box center [311, 254] width 266 height 266
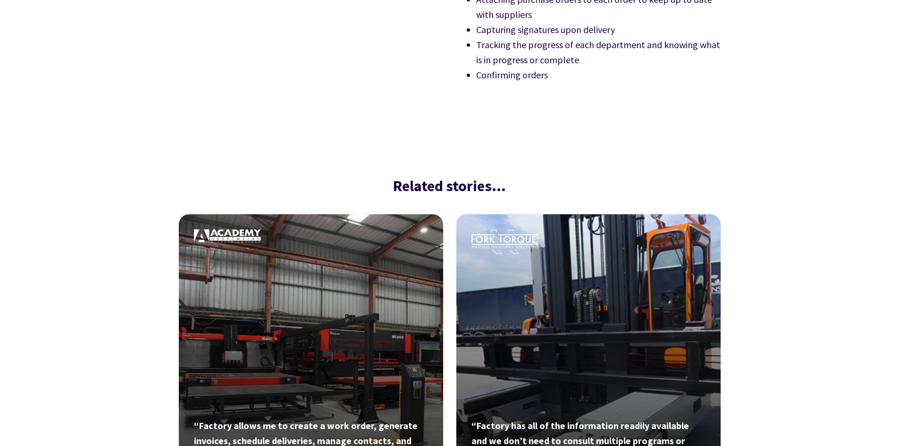
scroll to position [1321, 0]
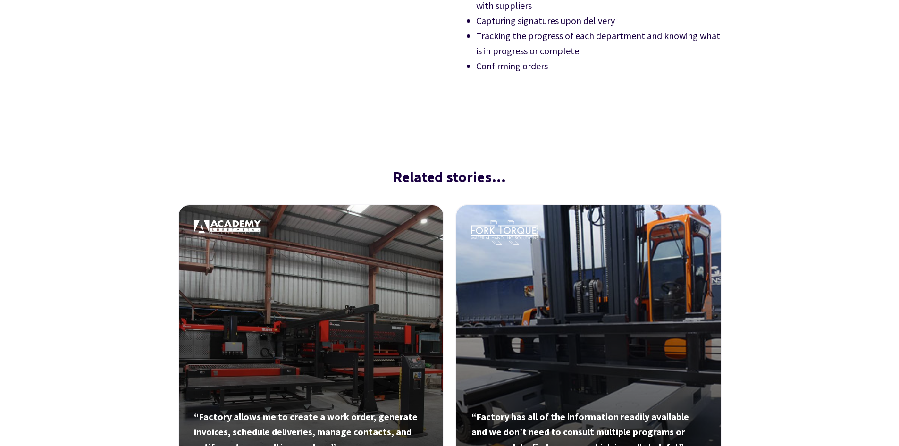
click at [328, 369] on link at bounding box center [311, 337] width 266 height 266
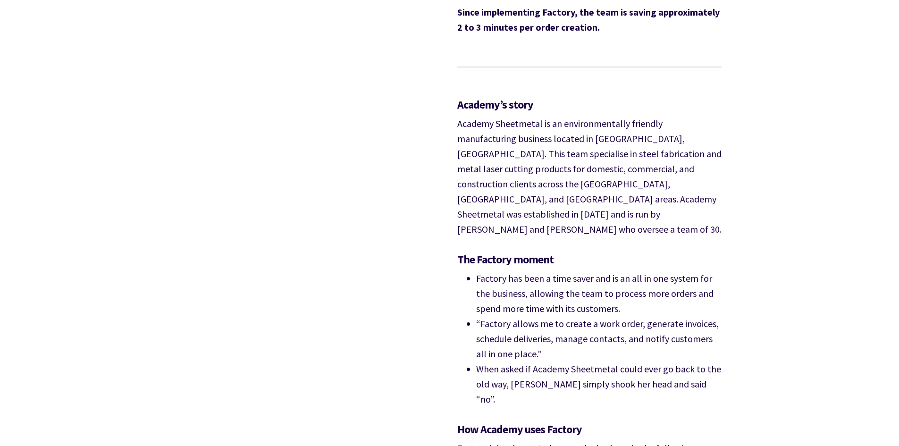
scroll to position [943, 0]
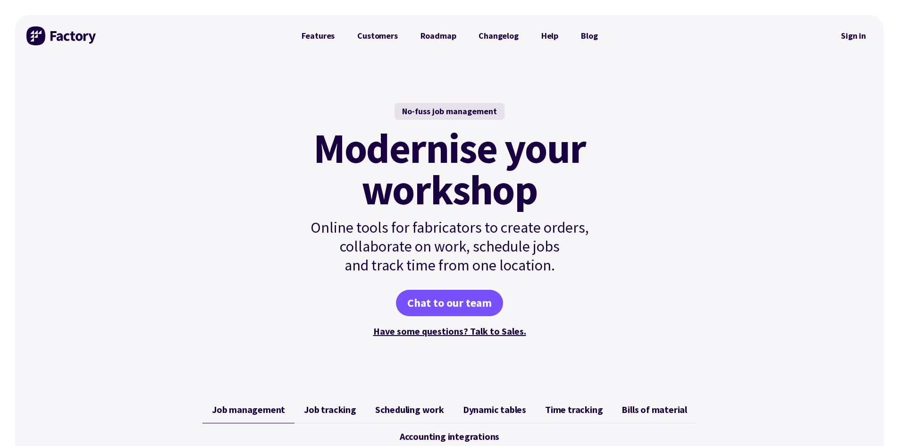
drag, startPoint x: 852, startPoint y: 35, endPoint x: 838, endPoint y: 47, distance: 18.7
click at [852, 35] on link "Sign in" at bounding box center [853, 36] width 38 height 22
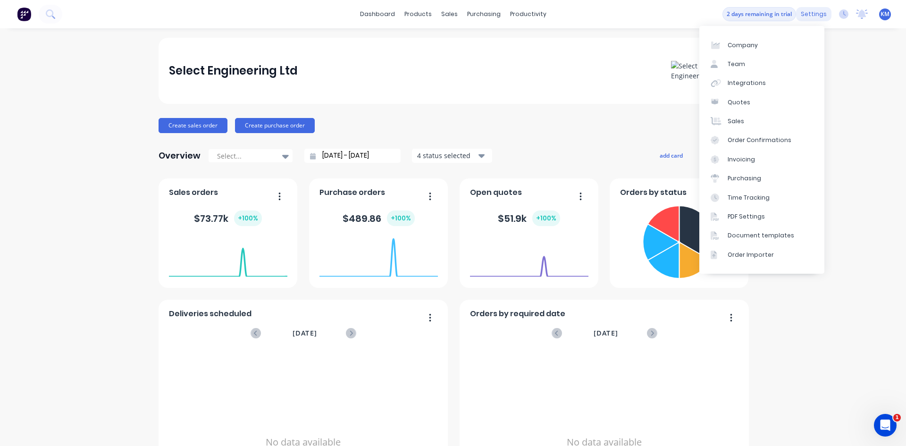
click at [806, 18] on div "settings" at bounding box center [813, 14] width 35 height 14
click at [757, 156] on link "Invoicing" at bounding box center [761, 159] width 125 height 19
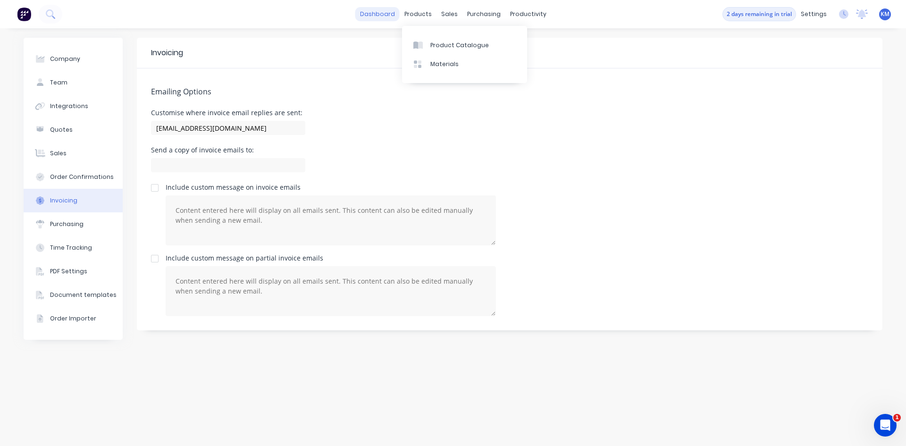
click at [374, 11] on link "dashboard" at bounding box center [377, 14] width 44 height 14
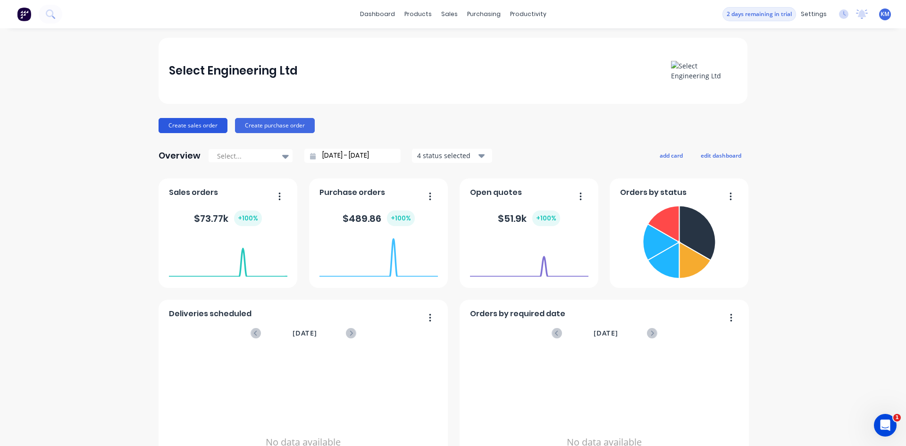
click at [200, 124] on button "Create sales order" at bounding box center [192, 125] width 69 height 15
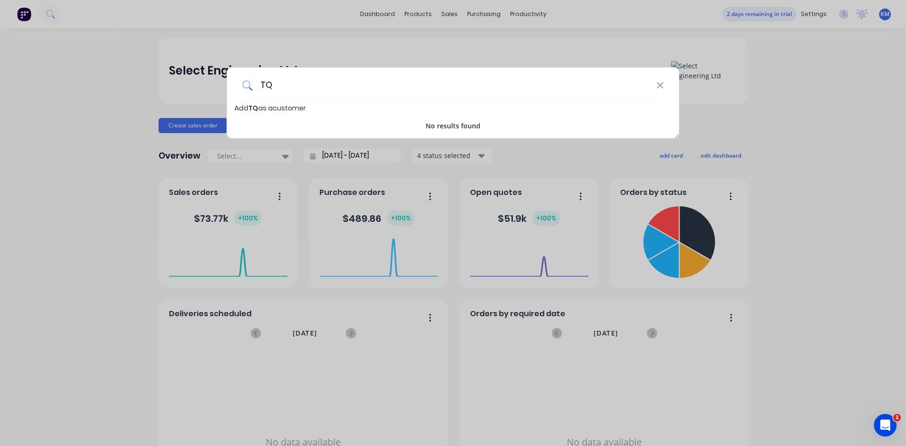
type input "TQ"
click at [262, 108] on span "Add TQ as a customer" at bounding box center [269, 107] width 71 height 9
select select "NZ"
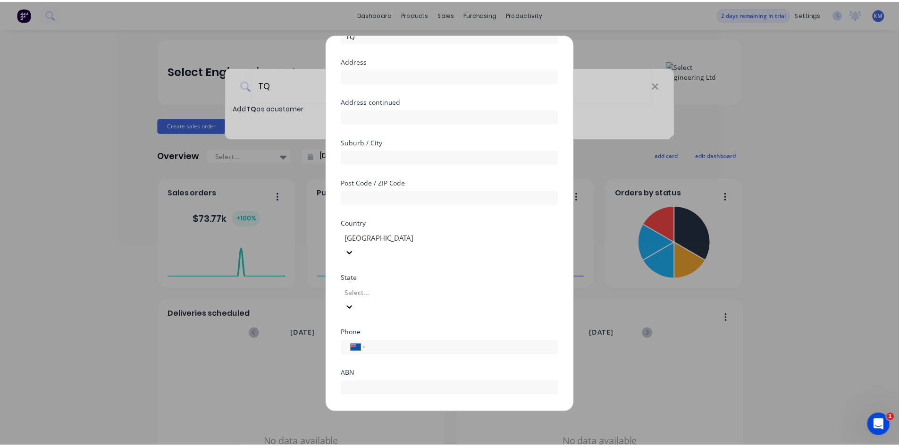
scroll to position [71, 0]
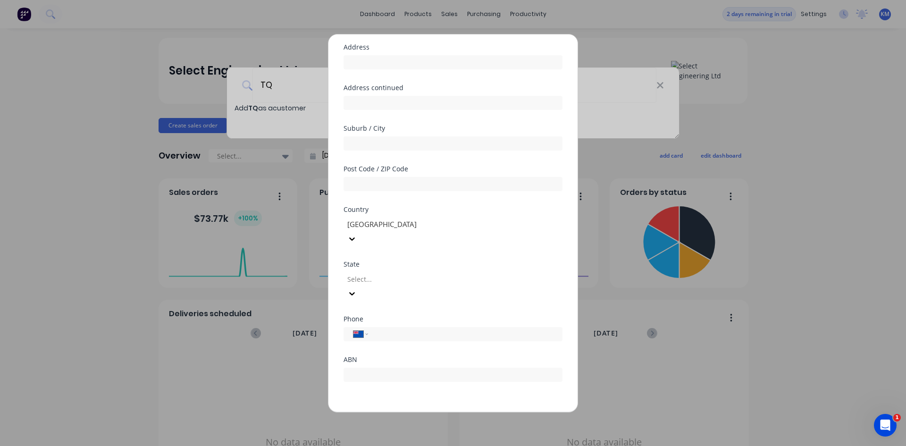
click at [418, 412] on button "Save" at bounding box center [423, 419] width 52 height 15
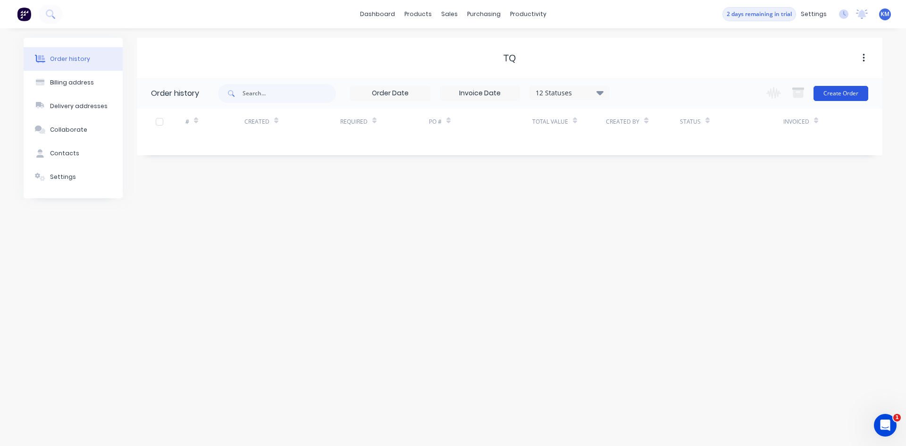
click at [839, 91] on button "Create Order" at bounding box center [840, 93] width 55 height 15
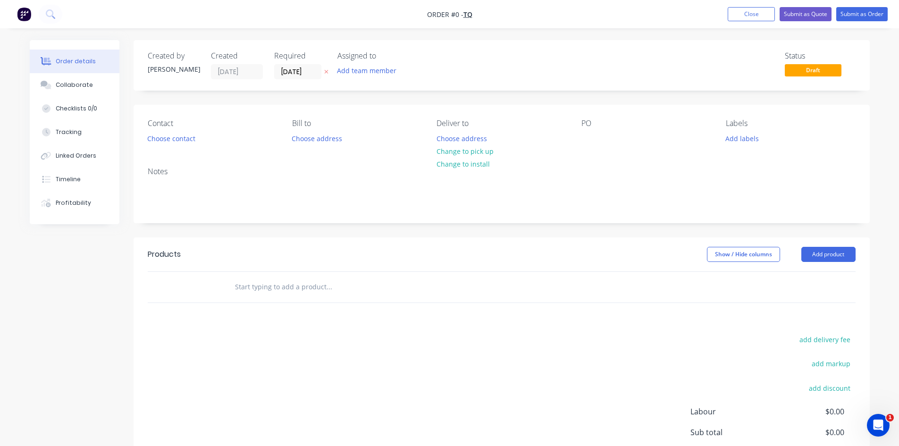
click at [292, 287] on input "text" at bounding box center [328, 286] width 189 height 19
type input ";"
click at [276, 287] on input "text" at bounding box center [328, 286] width 189 height 19
click at [747, 136] on button "Add labels" at bounding box center [741, 138] width 43 height 13
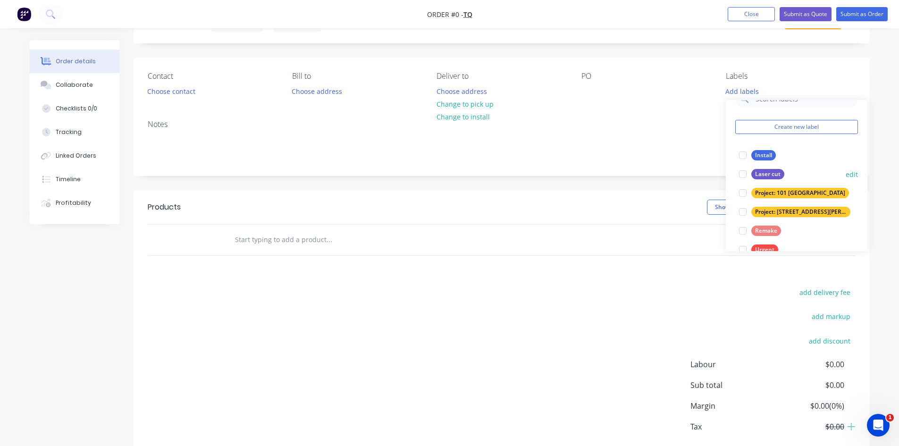
scroll to position [38, 0]
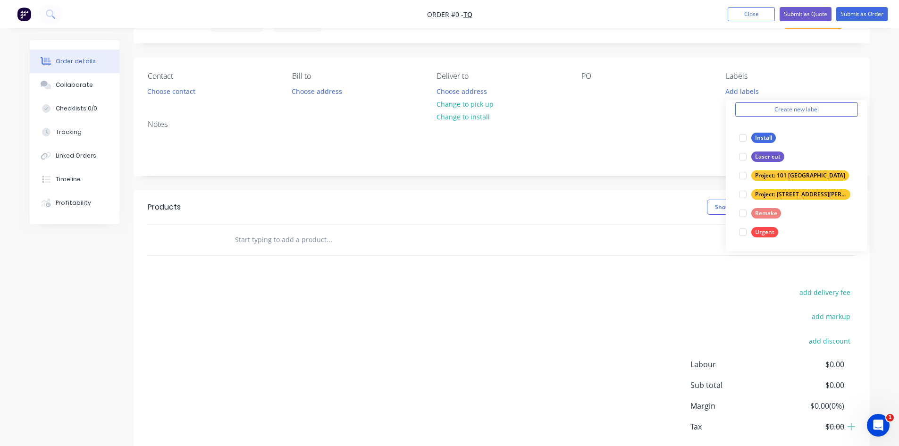
click at [801, 81] on div "Order details Collaborate Checklists 0/0 Tracking Linked Orders Timeline Profit…" at bounding box center [449, 244] width 858 height 503
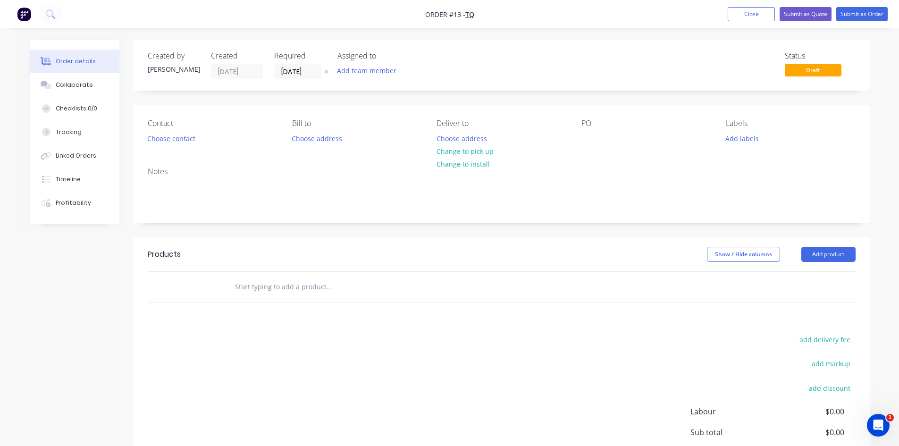
click at [301, 287] on input "text" at bounding box center [328, 286] width 189 height 19
type input "F"
type input "Clad firebox in 3mm steel"
click at [817, 250] on button "Add product" at bounding box center [828, 254] width 54 height 15
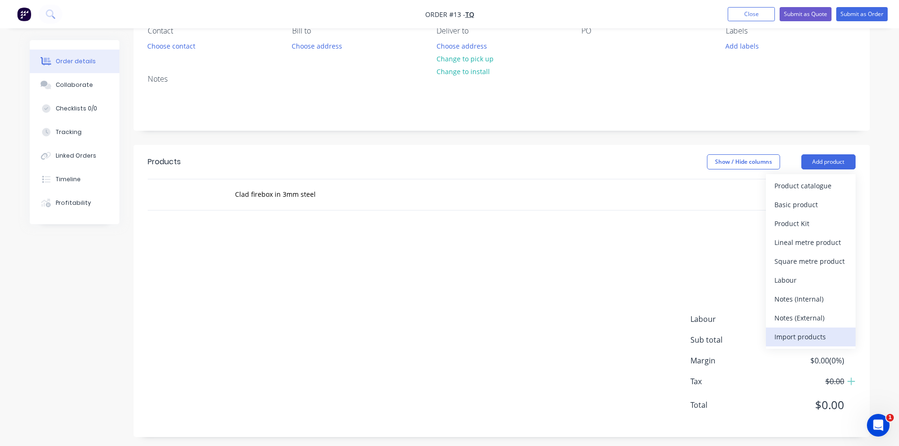
scroll to position [94, 0]
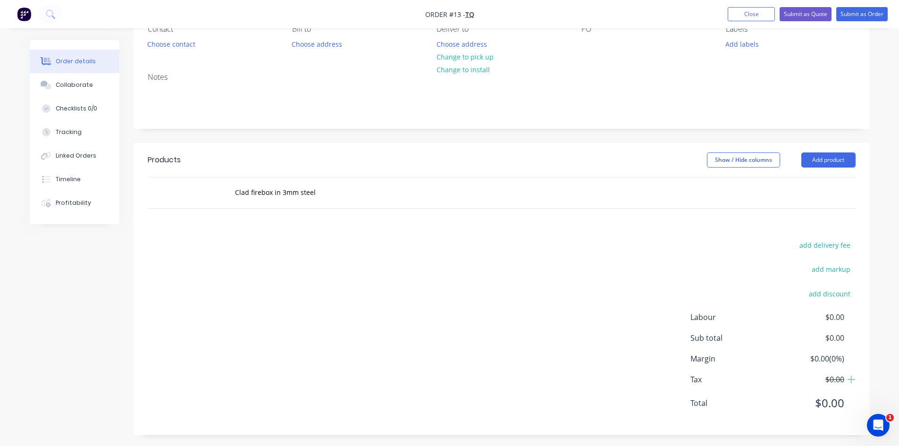
click at [513, 302] on div "add delivery fee add markup add discount Labour $0.00 Sub total $0.00 Margin $0…" at bounding box center [502, 330] width 708 height 182
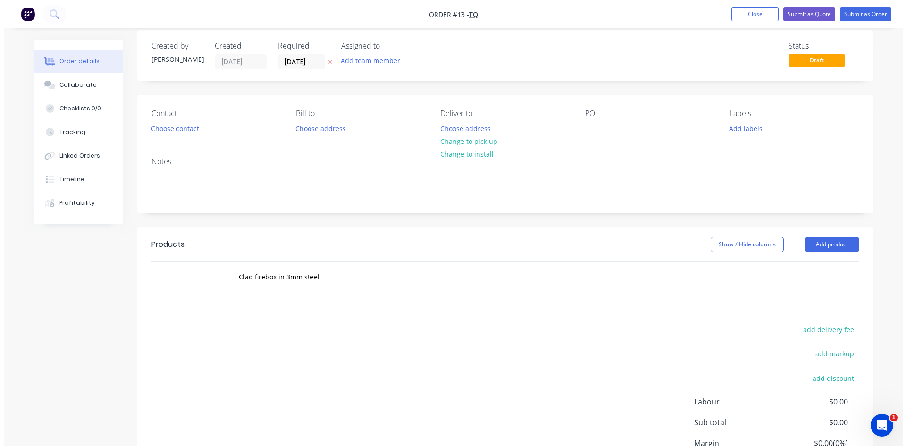
scroll to position [0, 0]
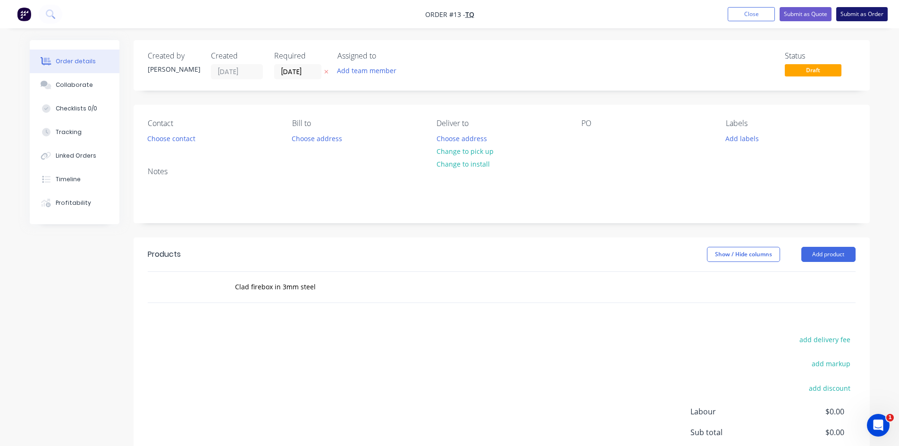
click at [853, 17] on button "Submit as Order" at bounding box center [861, 14] width 51 height 14
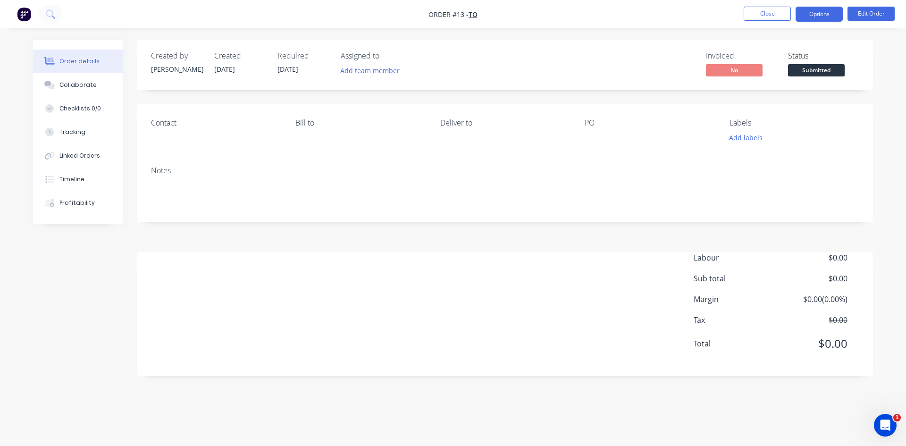
click at [822, 16] on button "Options" at bounding box center [818, 14] width 47 height 15
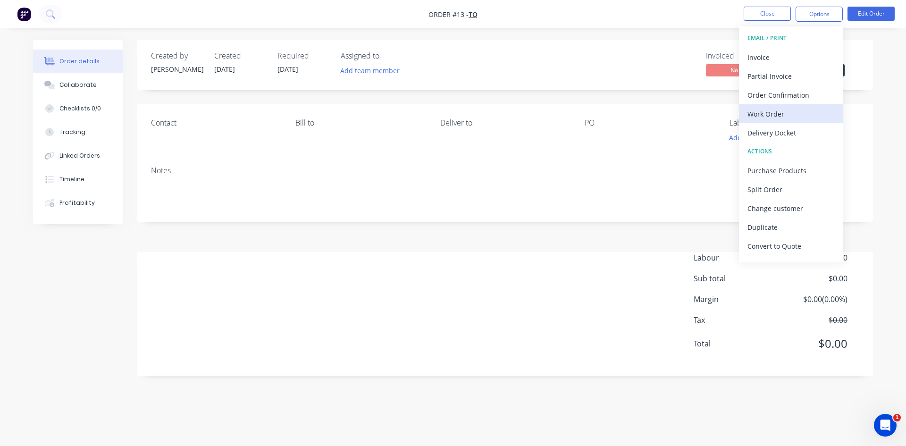
click at [793, 113] on div "Work Order" at bounding box center [790, 114] width 87 height 14
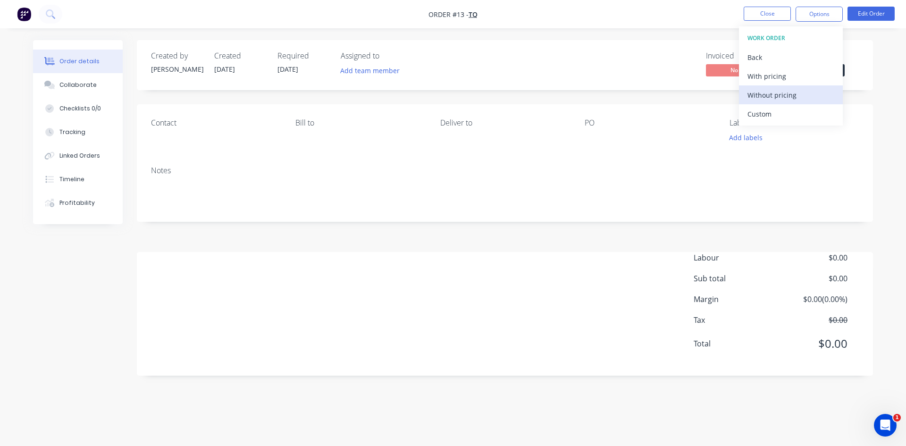
click at [777, 95] on div "Without pricing" at bounding box center [790, 95] width 87 height 14
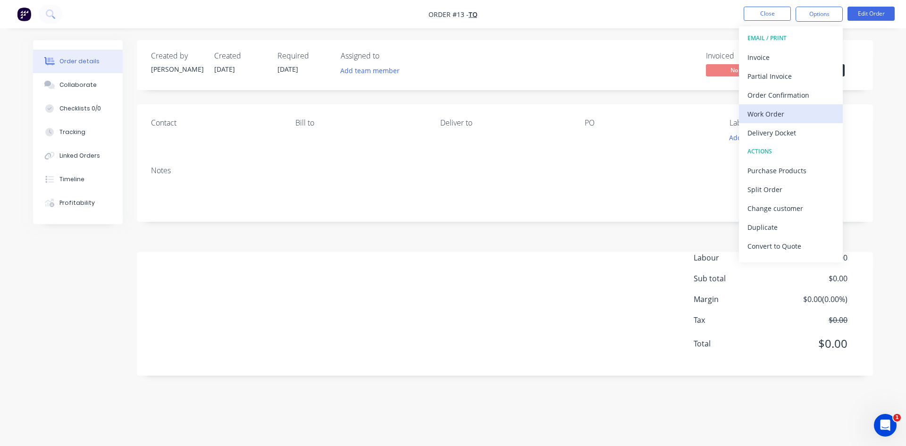
click at [779, 109] on div "Work Order" at bounding box center [790, 114] width 87 height 14
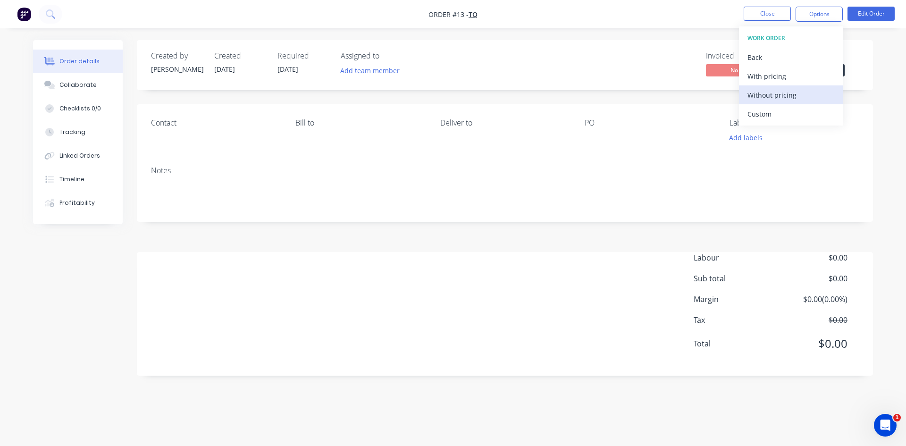
click at [774, 93] on div "Without pricing" at bounding box center [790, 95] width 87 height 14
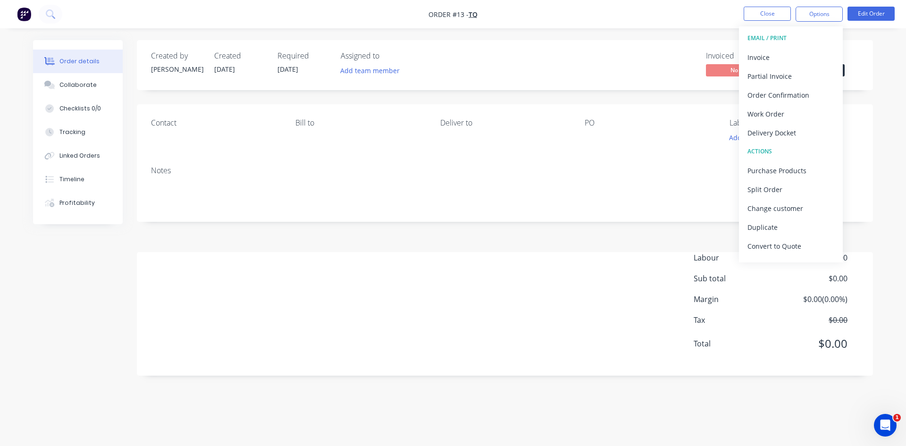
click at [18, 11] on img "button" at bounding box center [24, 14] width 14 height 14
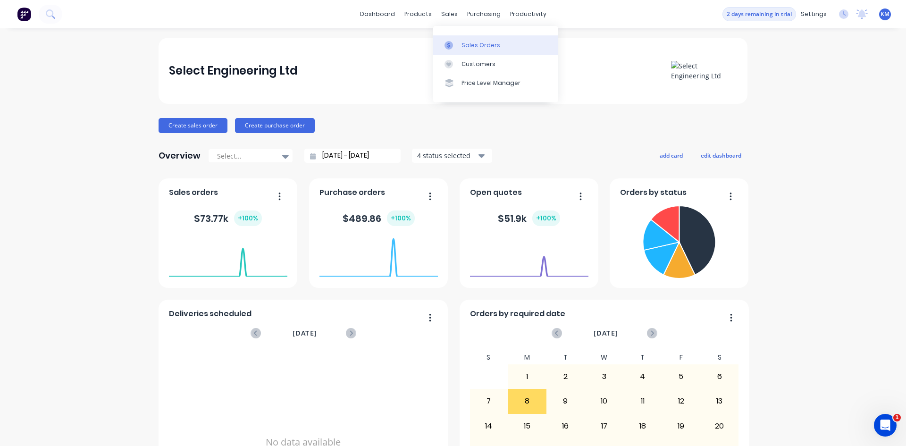
click at [449, 40] on link "Sales Orders" at bounding box center [495, 44] width 125 height 19
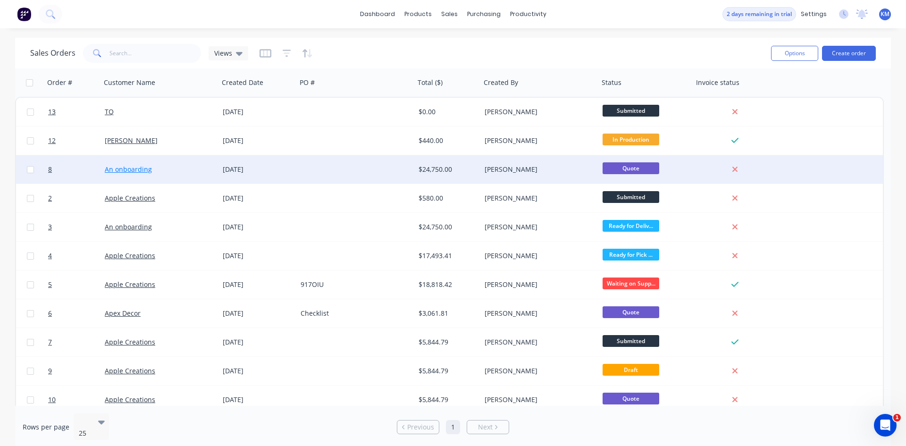
click at [133, 171] on link "An onboarding" at bounding box center [128, 169] width 47 height 9
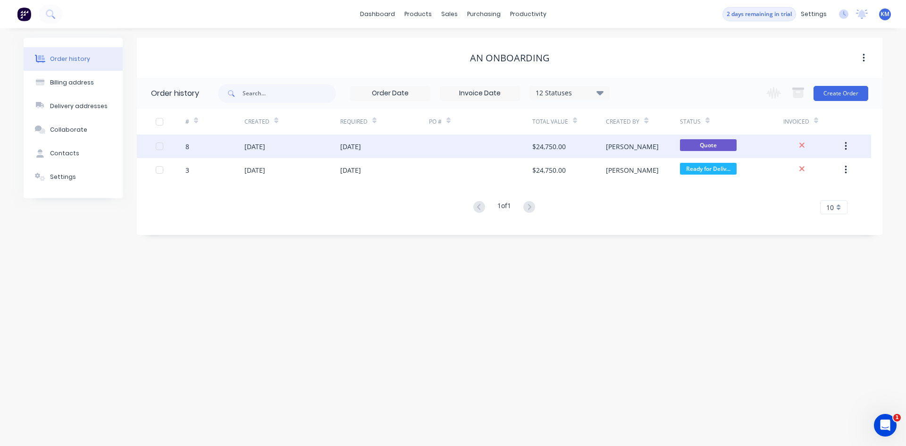
click at [190, 148] on div "8" at bounding box center [214, 146] width 59 height 24
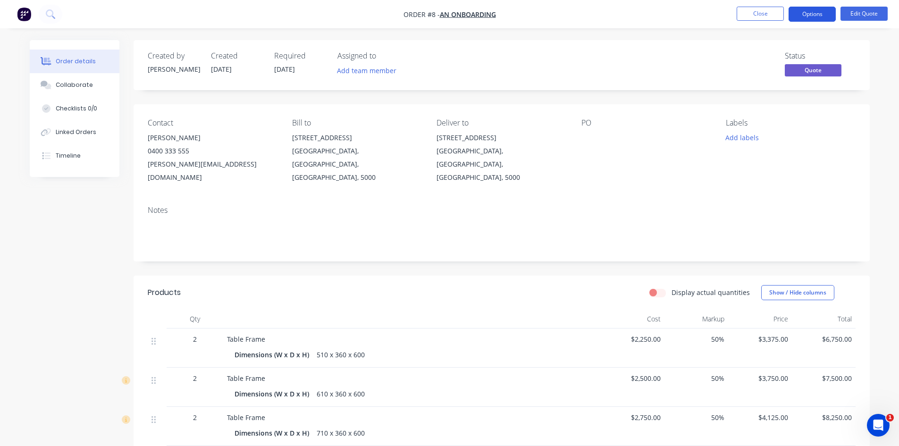
click at [811, 17] on button "Options" at bounding box center [811, 14] width 47 height 15
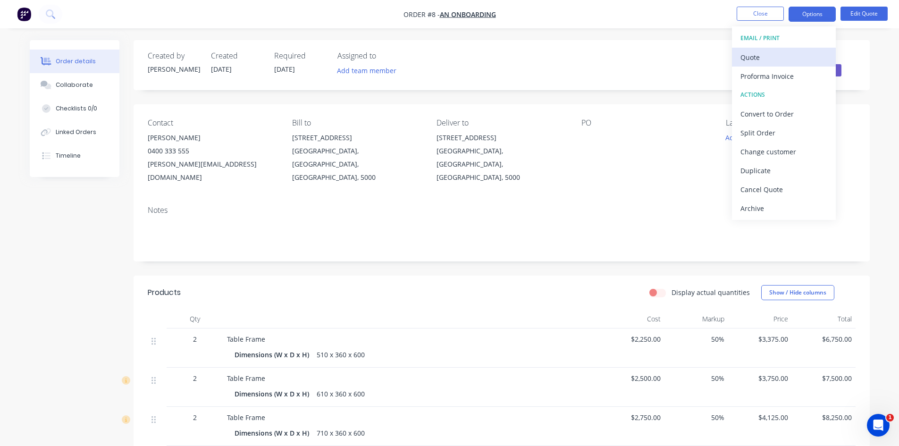
click at [761, 55] on div "Quote" at bounding box center [783, 57] width 87 height 14
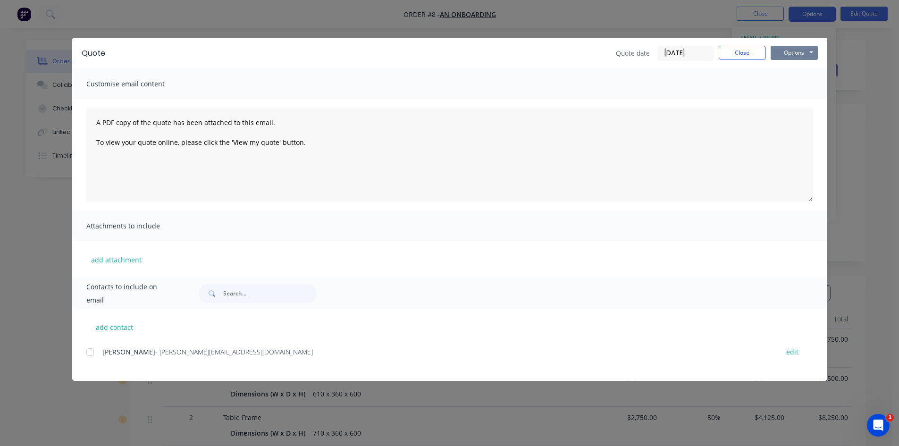
click at [792, 51] on button "Options" at bounding box center [793, 53] width 47 height 14
click at [793, 67] on button "Preview" at bounding box center [800, 70] width 60 height 16
click at [799, 57] on button "Options" at bounding box center [793, 53] width 47 height 14
click at [787, 101] on button "Email" at bounding box center [800, 101] width 60 height 16
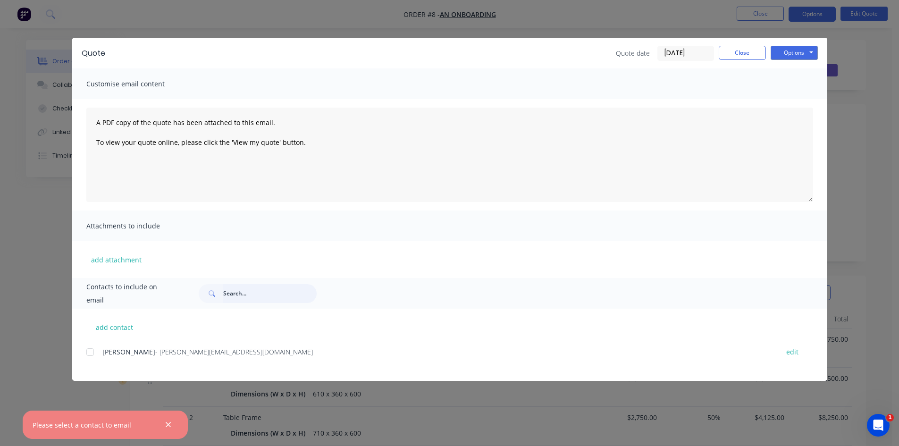
click at [266, 294] on input "text" at bounding box center [269, 293] width 93 height 19
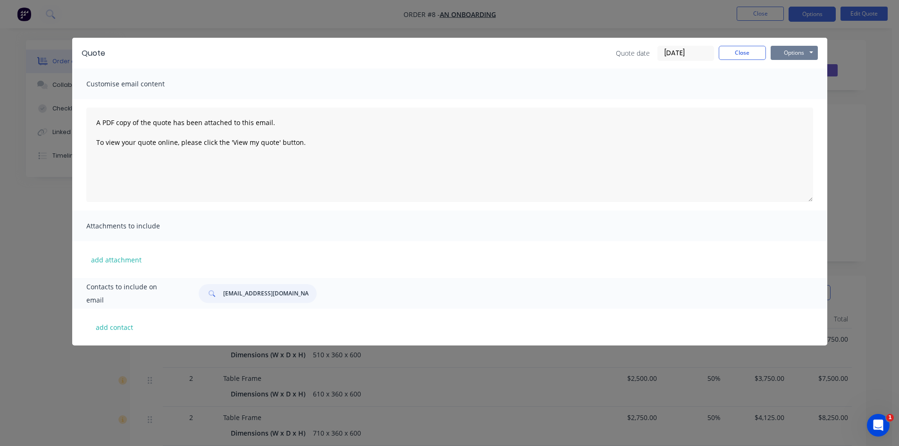
type input "info@selectengineering.nz"
click at [805, 50] on button "Options" at bounding box center [793, 53] width 47 height 14
click at [797, 94] on button "Email" at bounding box center [800, 101] width 60 height 16
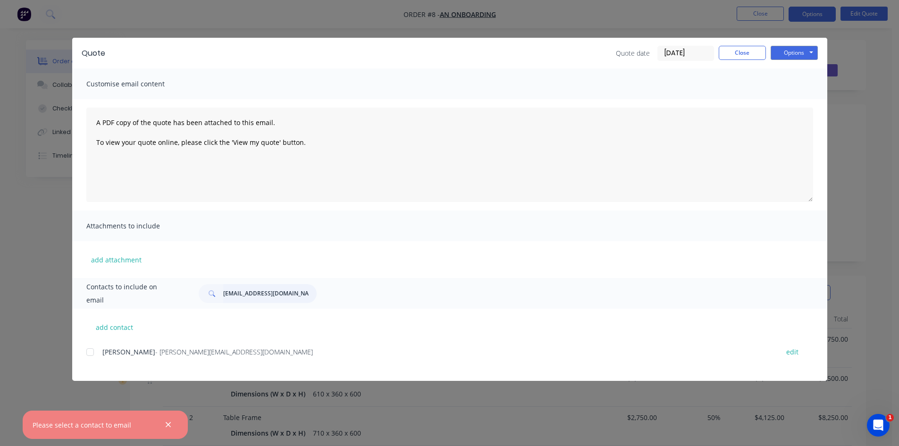
click at [244, 293] on input "info@selectengineering.nz" at bounding box center [269, 293] width 93 height 19
click at [303, 299] on input "info@selectengineering.nz" at bounding box center [269, 293] width 93 height 19
click at [104, 326] on button "add contact" at bounding box center [114, 327] width 57 height 14
select select "NZ"
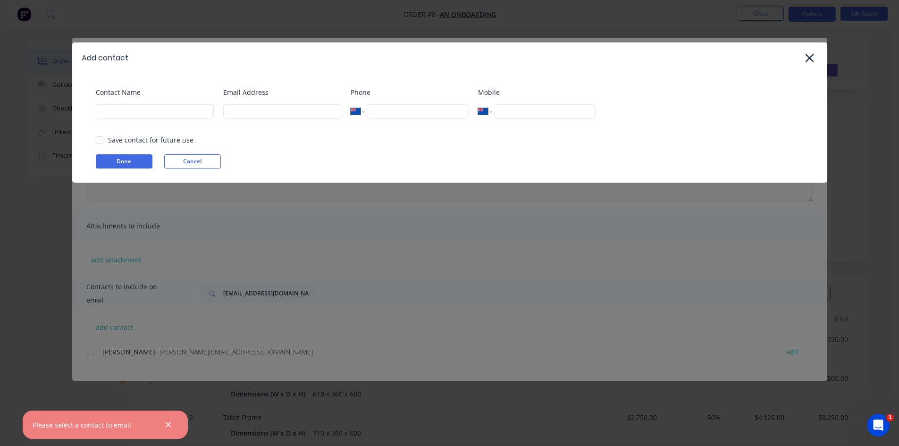
select select "NZ"
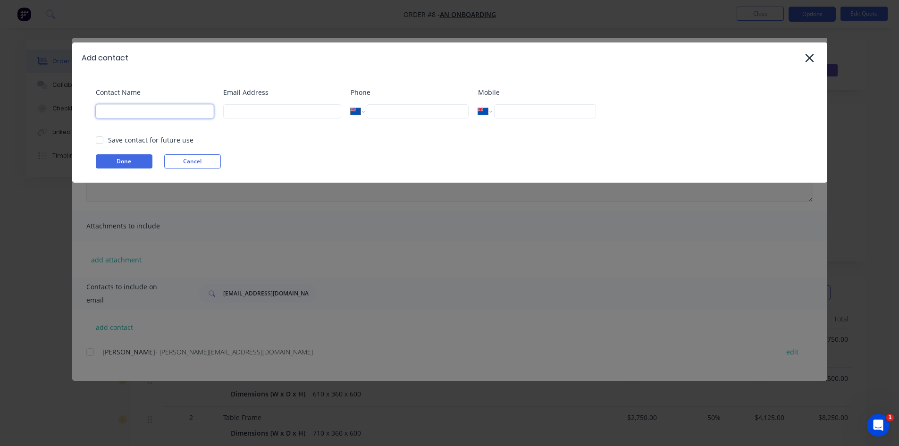
click at [178, 108] on input at bounding box center [155, 111] width 118 height 14
type input "kelli"
type input "info@selectenginering.nz"
click at [119, 160] on button "Done" at bounding box center [124, 161] width 57 height 14
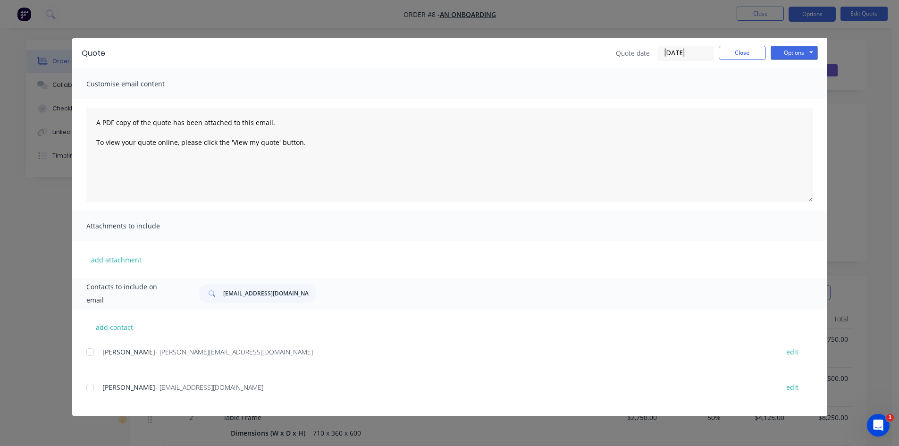
click at [92, 387] on div at bounding box center [90, 387] width 19 height 19
click at [793, 54] on button "Options" at bounding box center [793, 53] width 47 height 14
click at [788, 98] on button "Email" at bounding box center [800, 101] width 60 height 16
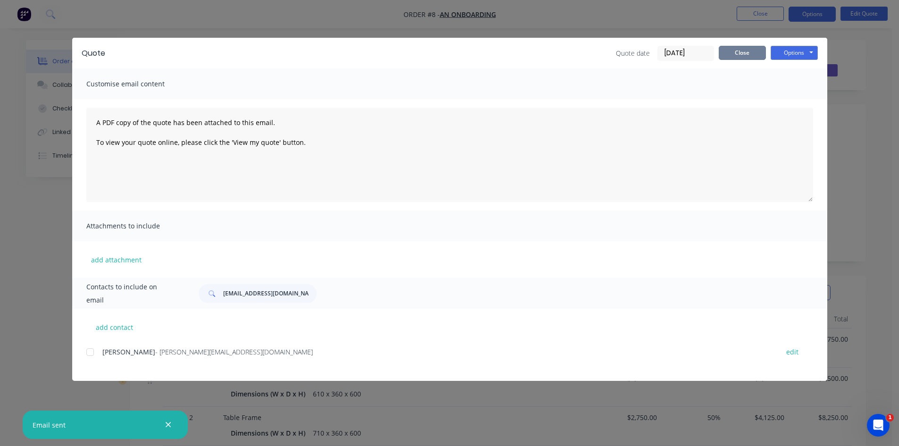
click at [739, 57] on button "Close" at bounding box center [741, 53] width 47 height 14
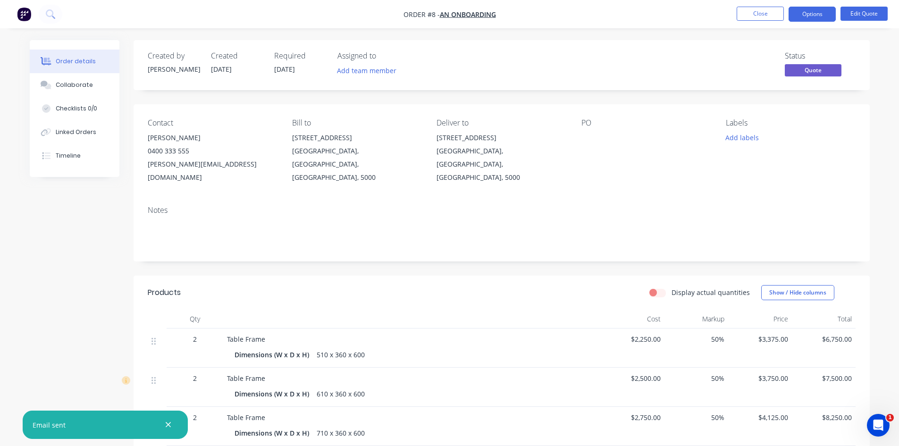
click at [73, 62] on div "Order details" at bounding box center [76, 61] width 40 height 8
click at [16, 11] on button "button" at bounding box center [24, 14] width 20 height 15
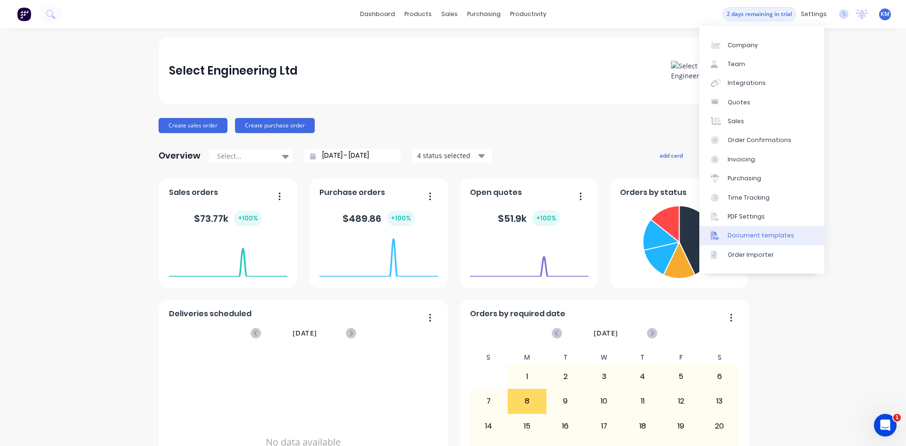
click at [749, 234] on div "Document templates" at bounding box center [760, 235] width 67 height 8
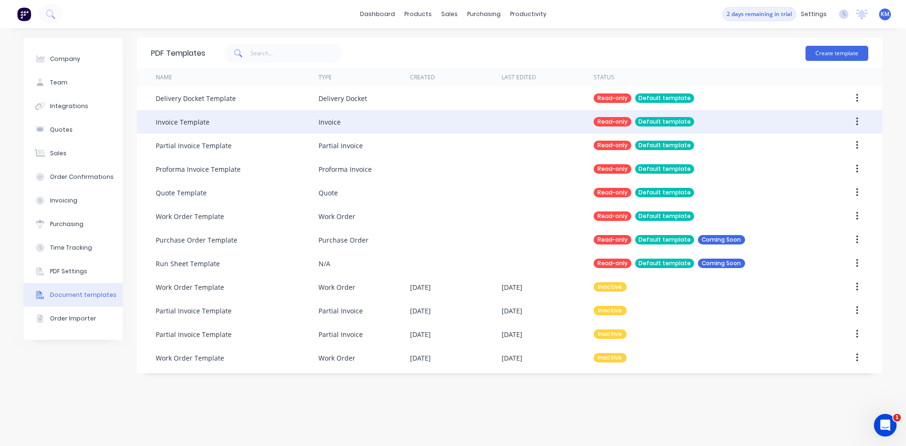
click at [856, 118] on icon "button" at bounding box center [857, 121] width 2 height 8
click at [791, 146] on div "Duplicate" at bounding box center [823, 147] width 73 height 14
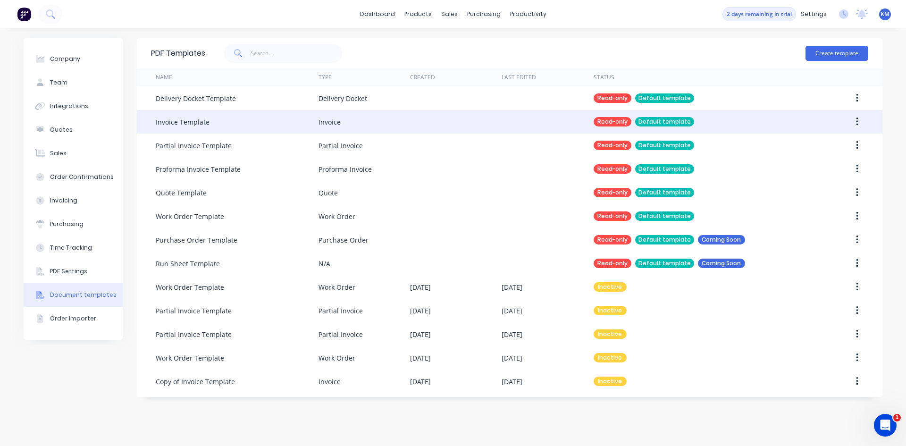
click at [616, 120] on div "Read-only" at bounding box center [612, 121] width 38 height 9
click at [665, 121] on div "Default template" at bounding box center [664, 121] width 59 height 9
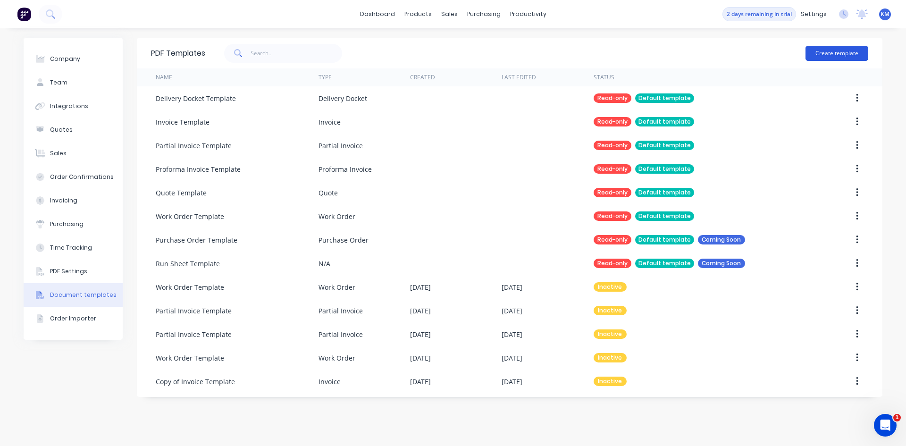
click at [821, 56] on button "Create template" at bounding box center [836, 53] width 63 height 15
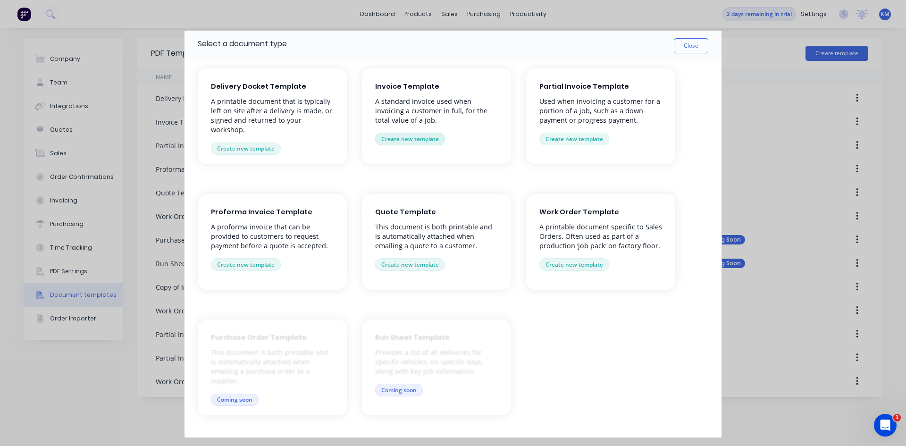
click at [424, 137] on button "Create new template" at bounding box center [410, 139] width 70 height 12
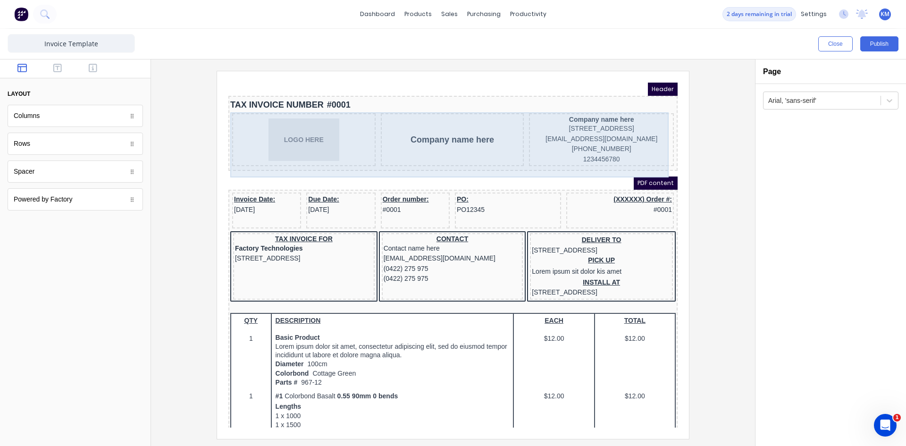
click at [440, 125] on div "Company name here" at bounding box center [440, 128] width 143 height 53
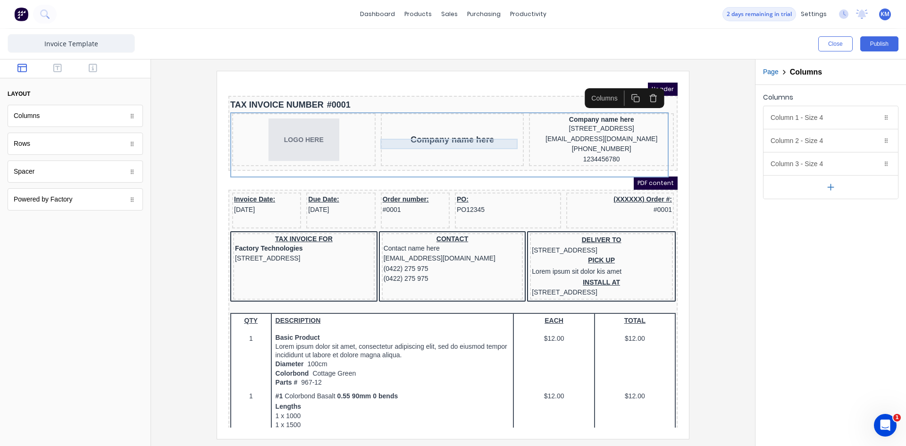
click at [449, 133] on div "Company name here" at bounding box center [441, 128] width 140 height 10
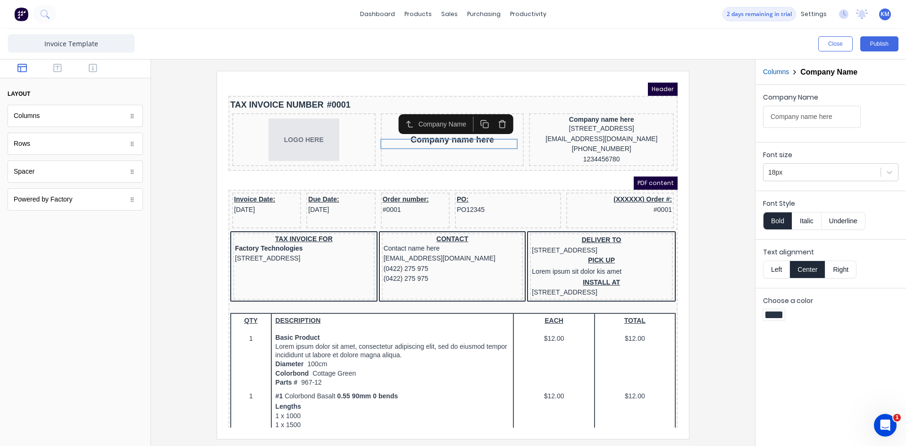
click at [490, 112] on icon "button" at bounding box center [490, 112] width 9 height 9
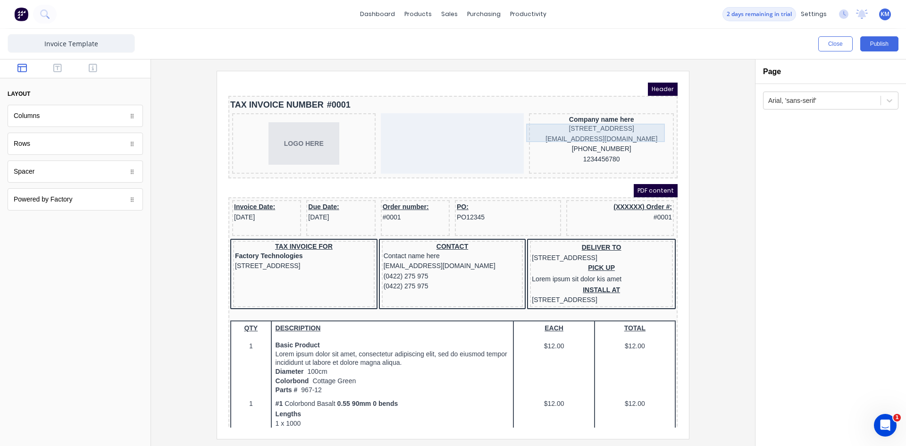
click at [560, 117] on div "[STREET_ADDRESS]" at bounding box center [589, 117] width 141 height 10
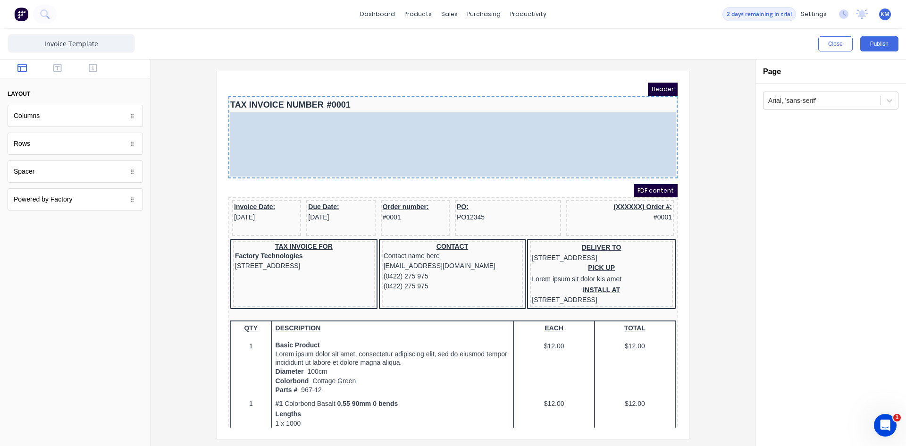
drag, startPoint x: 281, startPoint y: 103, endPoint x: 577, endPoint y: 98, distance: 296.7
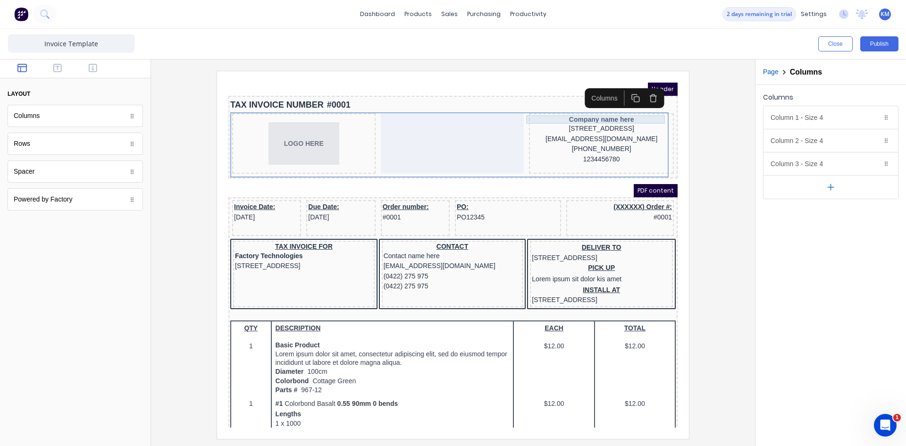
click at [568, 105] on div "Company name here" at bounding box center [589, 108] width 141 height 8
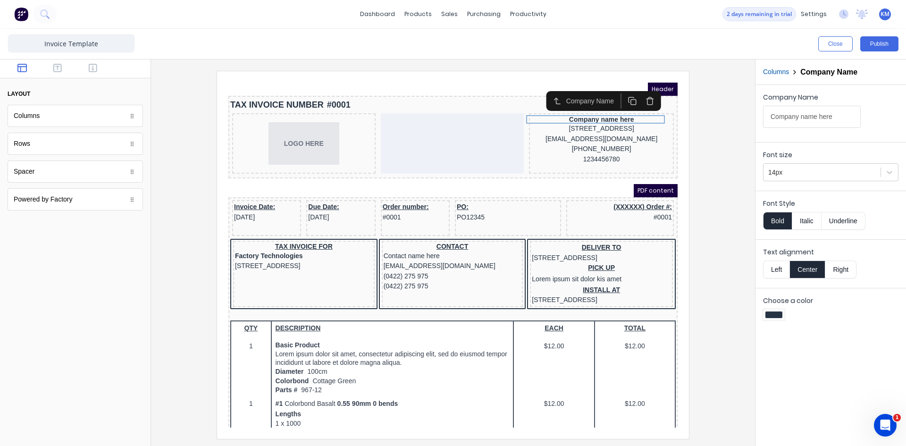
click at [618, 88] on icon "button" at bounding box center [620, 89] width 9 height 9
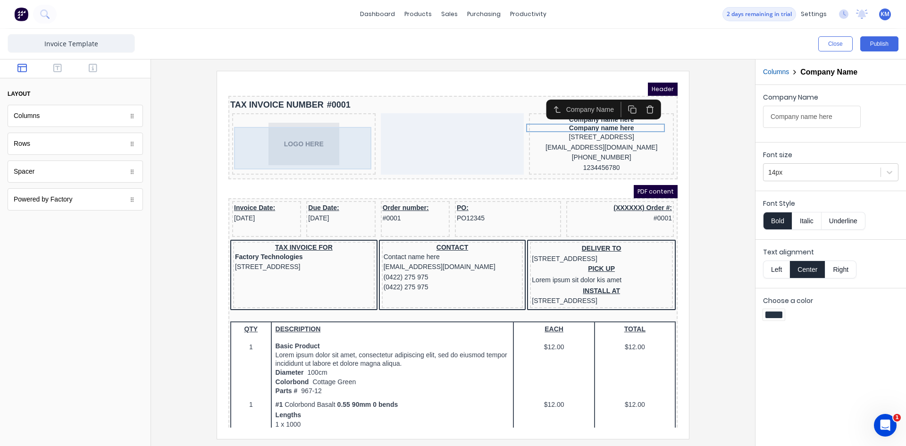
drag, startPoint x: 276, startPoint y: 112, endPoint x: 240, endPoint y: 147, distance: 50.4
click at [240, 147] on div "LOGO HERE" at bounding box center [293, 132] width 140 height 42
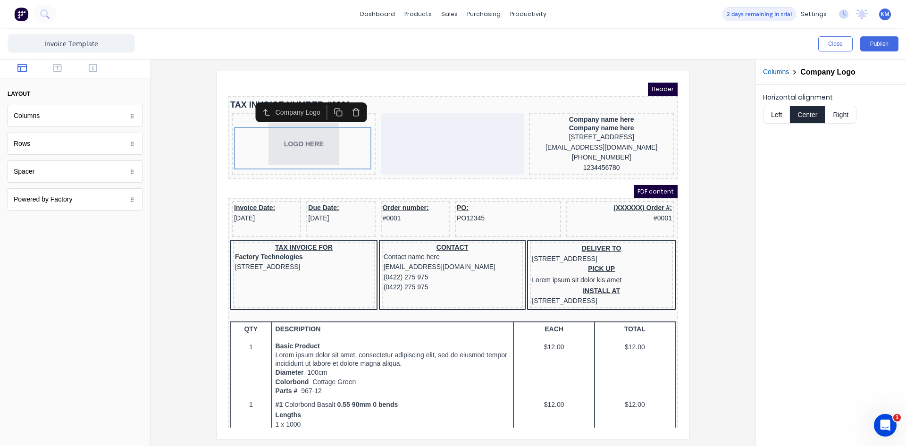
drag, startPoint x: 582, startPoint y: 241, endPoint x: 579, endPoint y: 261, distance: 20.5
click at [579, 252] on div "DELIVER TO [STREET_ADDRESS]" at bounding box center [589, 242] width 139 height 20
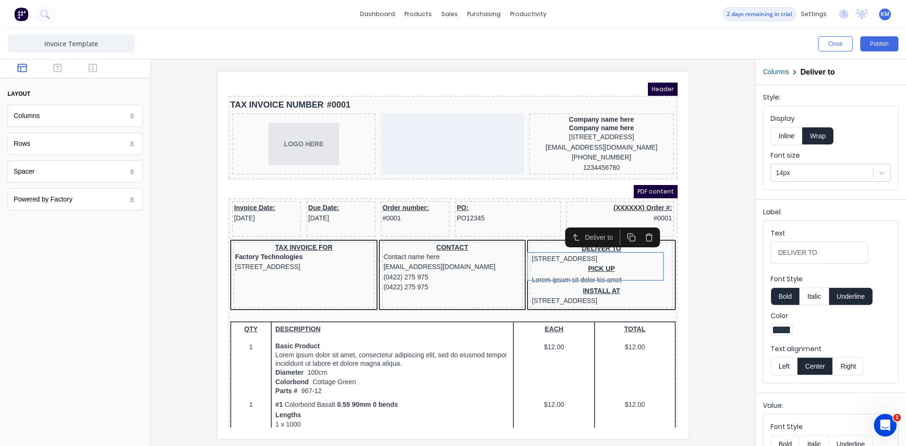
click at [639, 226] on icon "button" at bounding box center [637, 226] width 9 height 9
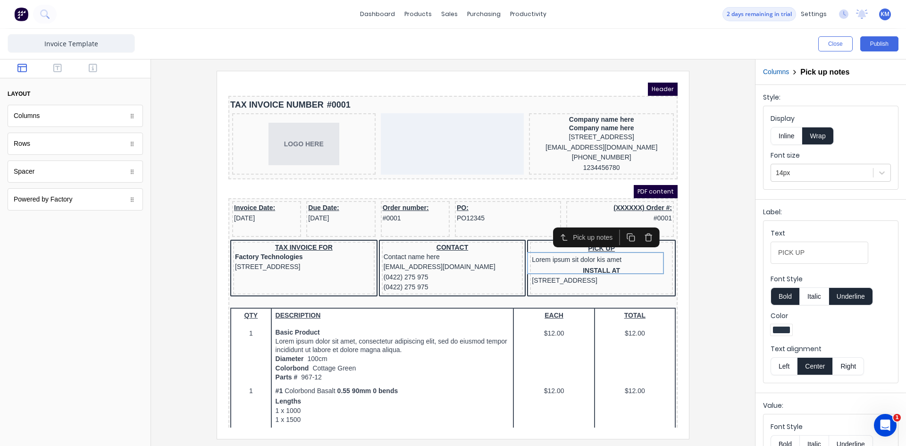
click at [637, 222] on icon "button" at bounding box center [637, 226] width 9 height 9
click at [641, 224] on icon "button" at bounding box center [637, 226] width 9 height 9
